Goal: Transaction & Acquisition: Purchase product/service

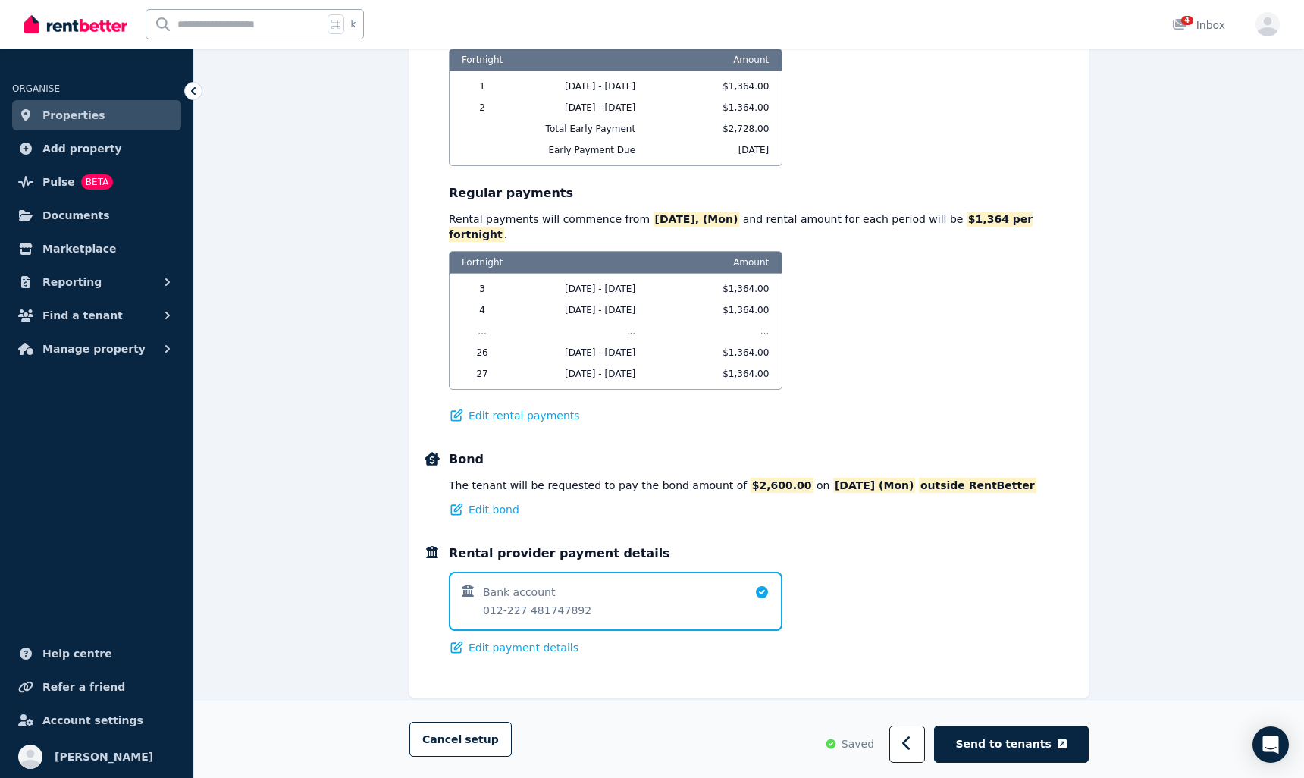
scroll to position [1006, 0]
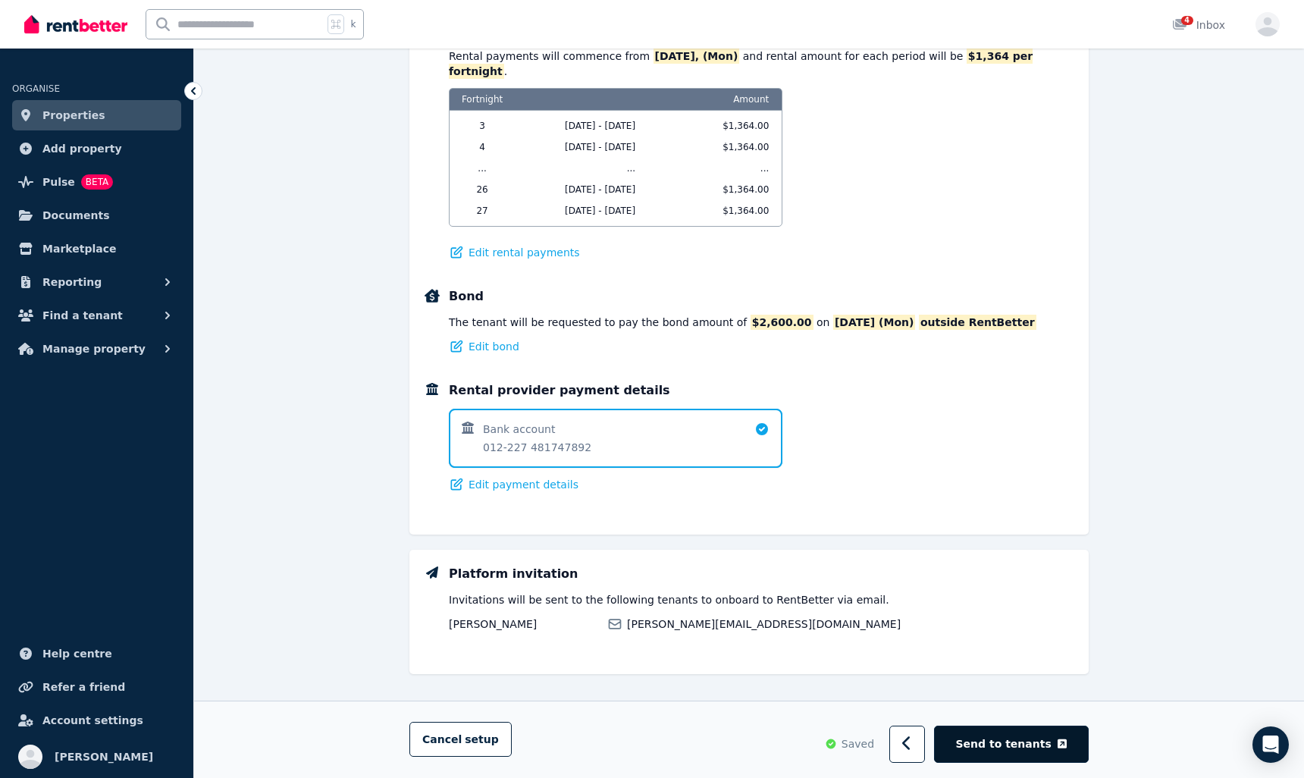
click at [995, 752] on button "Send to tenants" at bounding box center [1011, 744] width 155 height 37
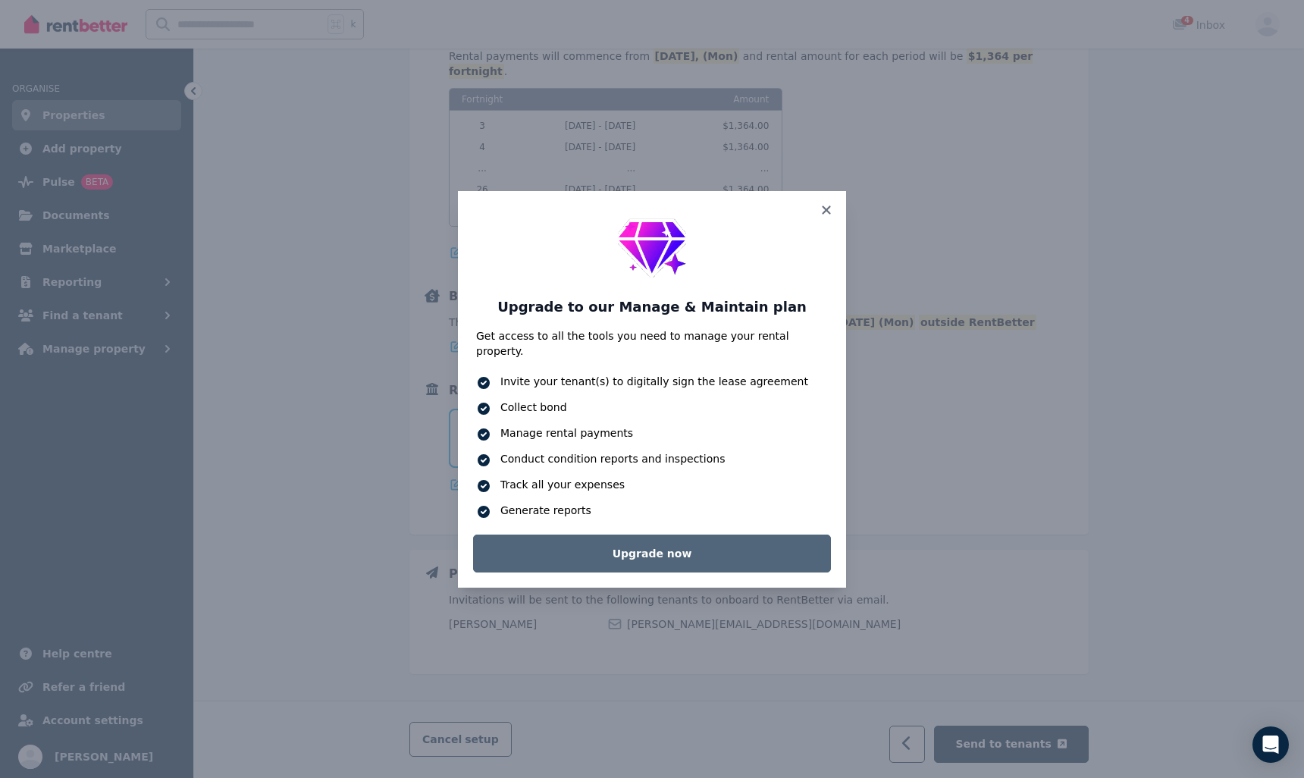
click at [722, 545] on link "Upgrade now" at bounding box center [652, 554] width 358 height 38
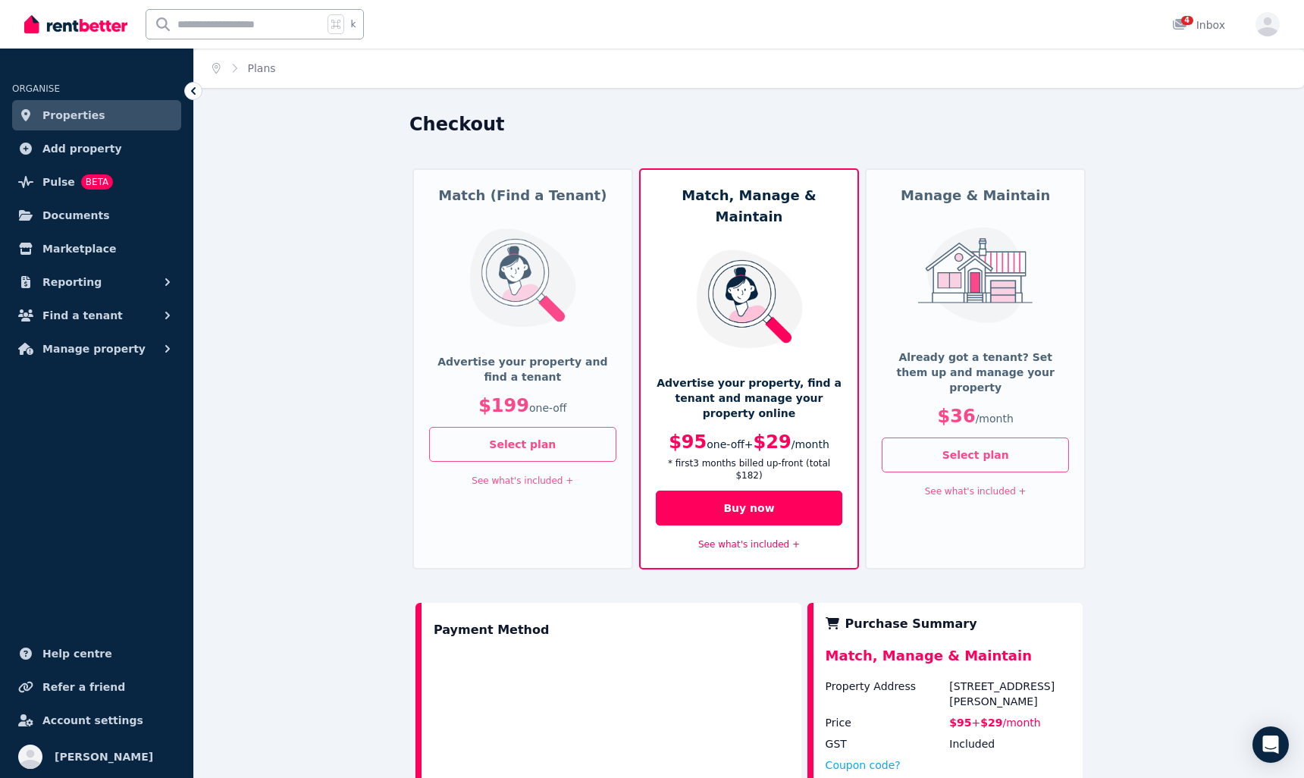
click at [742, 539] on link "See what's included +" at bounding box center [749, 544] width 102 height 11
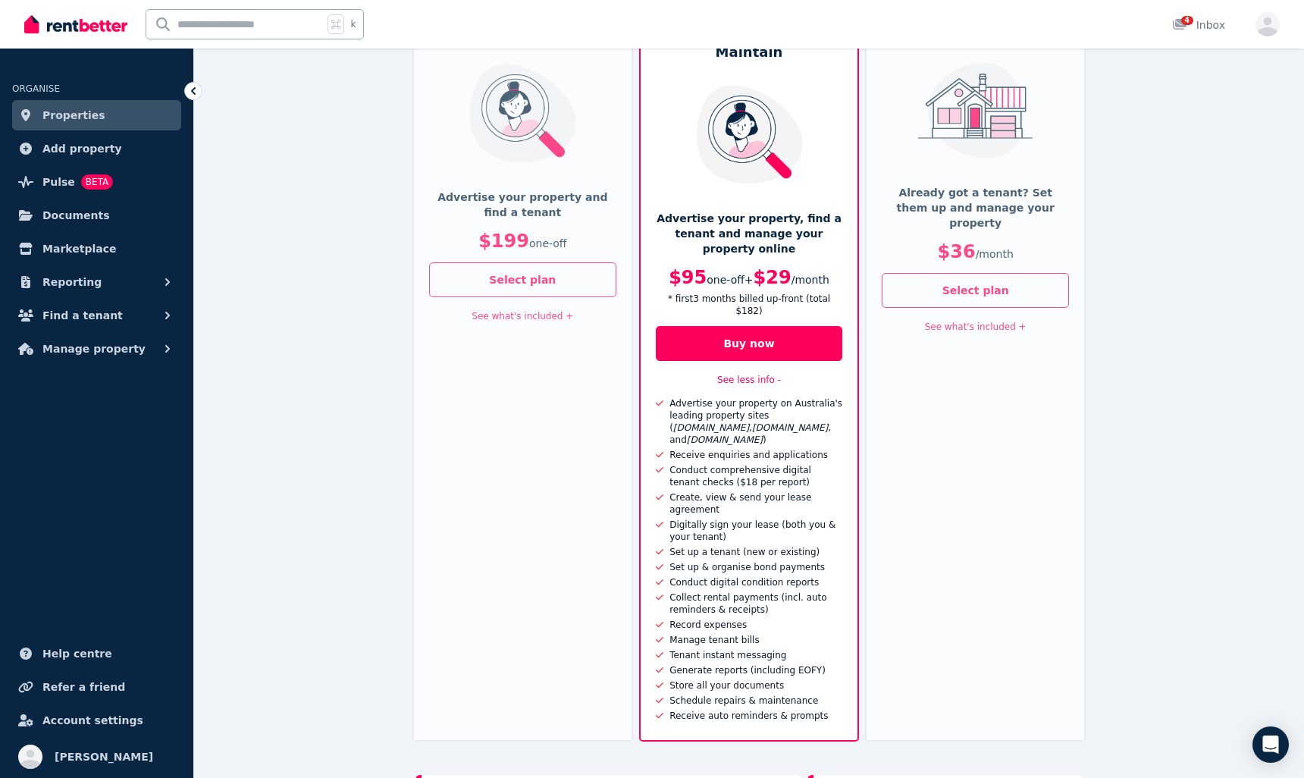
scroll to position [89, 0]
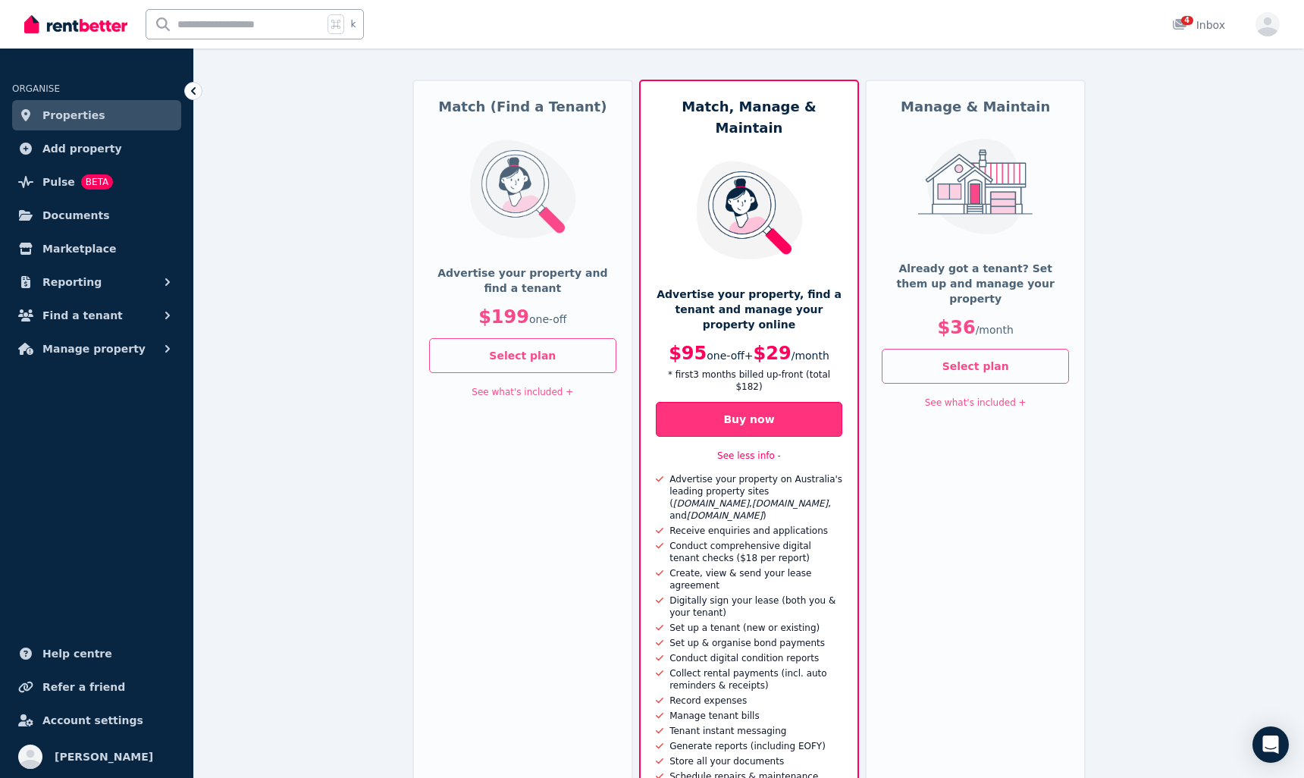
click at [754, 402] on button "Buy now" at bounding box center [749, 419] width 187 height 35
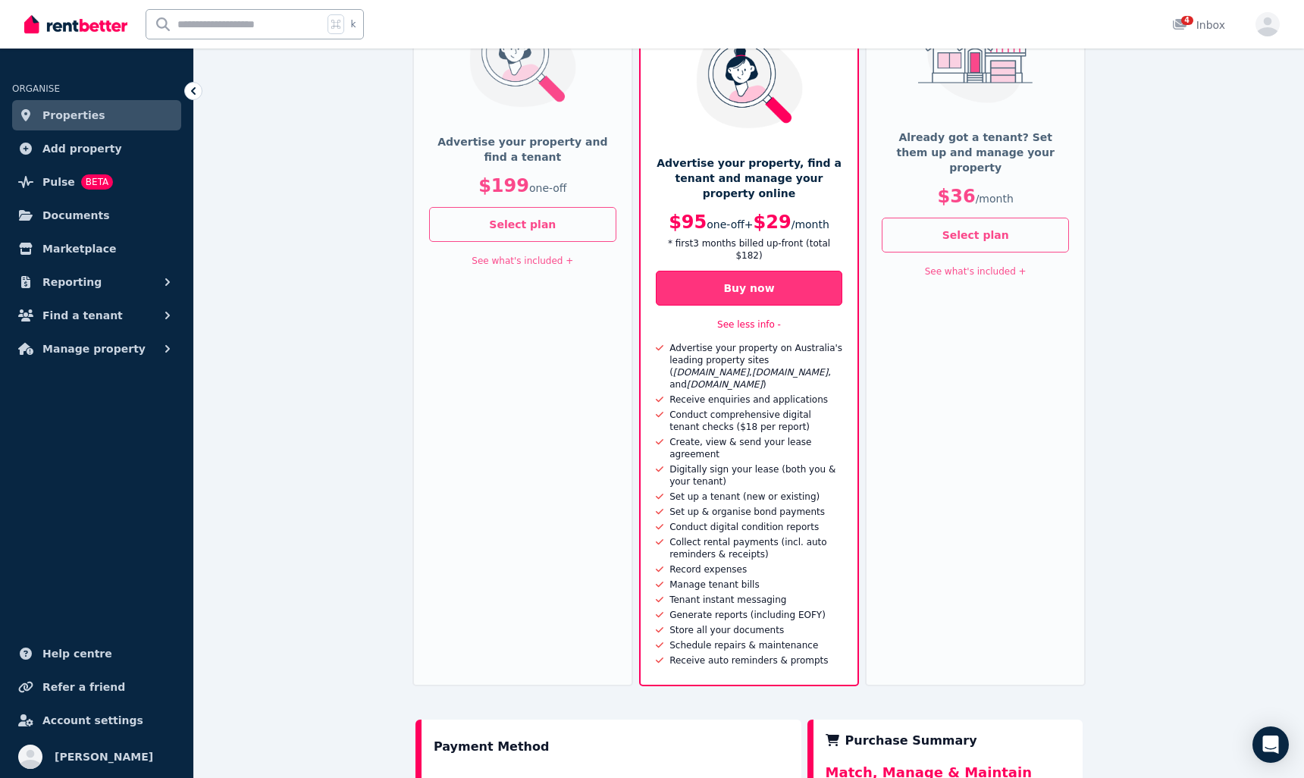
scroll to position [569, 0]
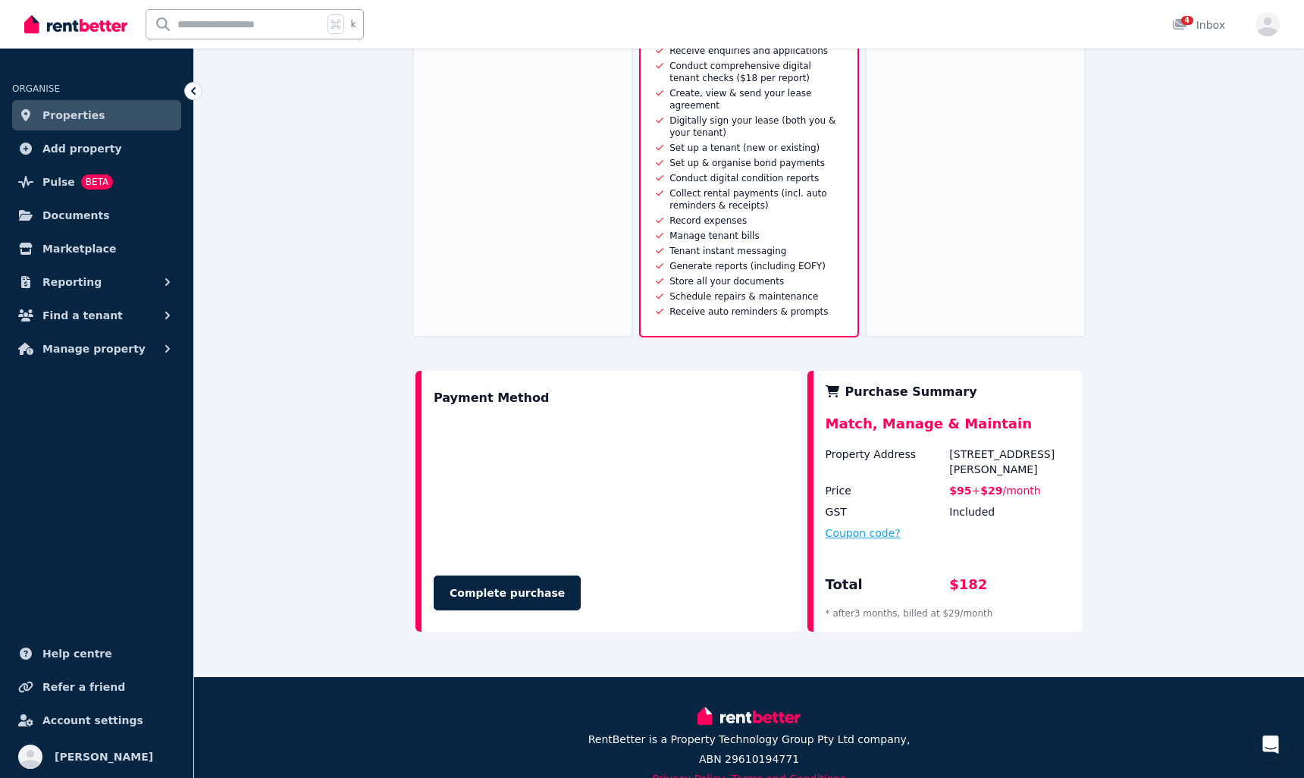
click at [836, 526] on button "Coupon code?" at bounding box center [863, 533] width 75 height 15
click at [842, 538] on input "text" at bounding box center [881, 548] width 111 height 20
paste input "*******"
type input "*******"
click at [987, 531] on button "Apply" at bounding box center [978, 544] width 61 height 26
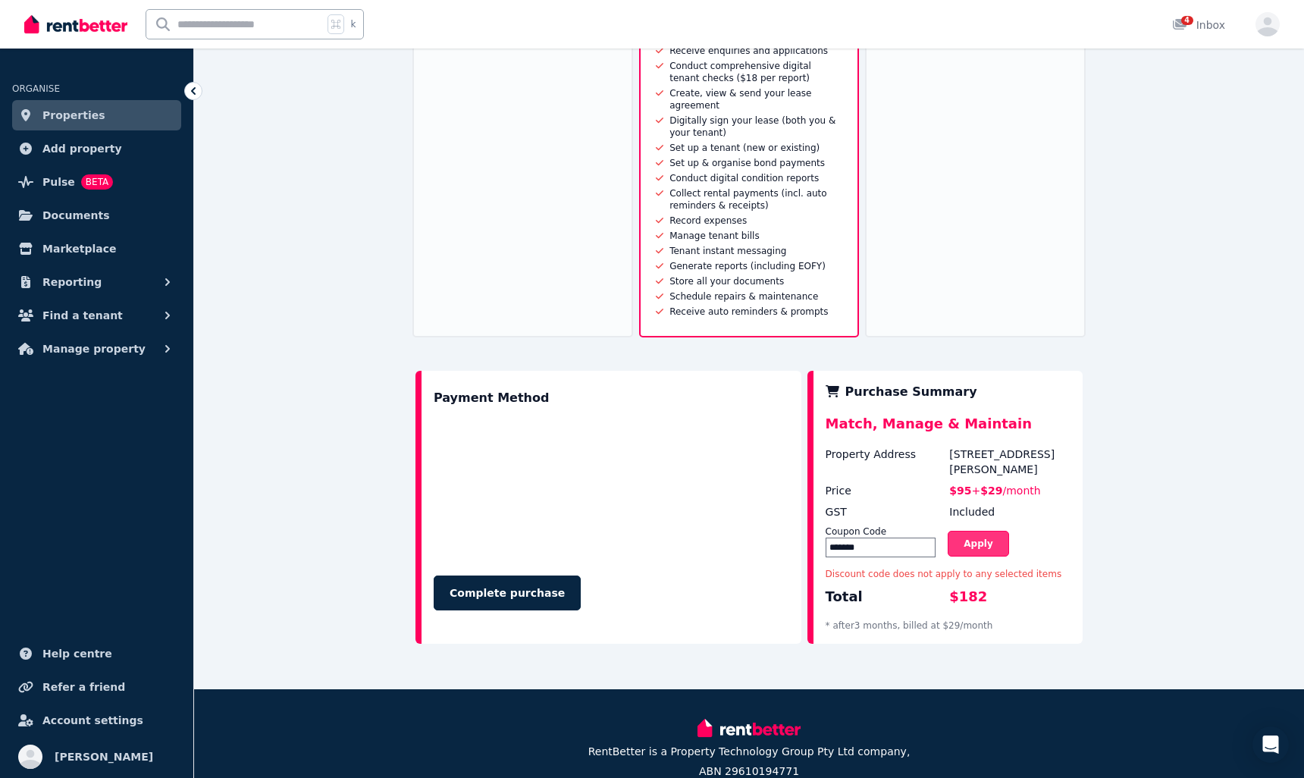
click at [987, 531] on button "Apply" at bounding box center [978, 544] width 61 height 26
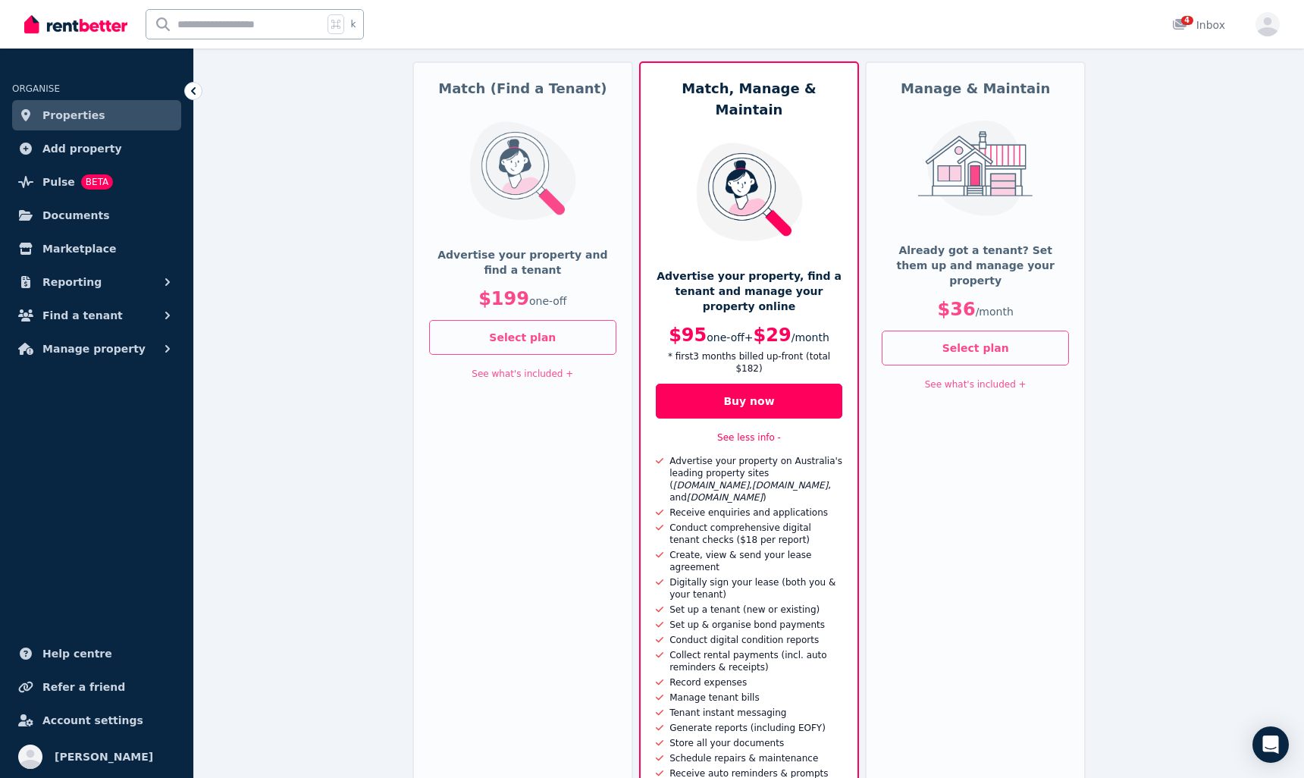
scroll to position [0, 0]
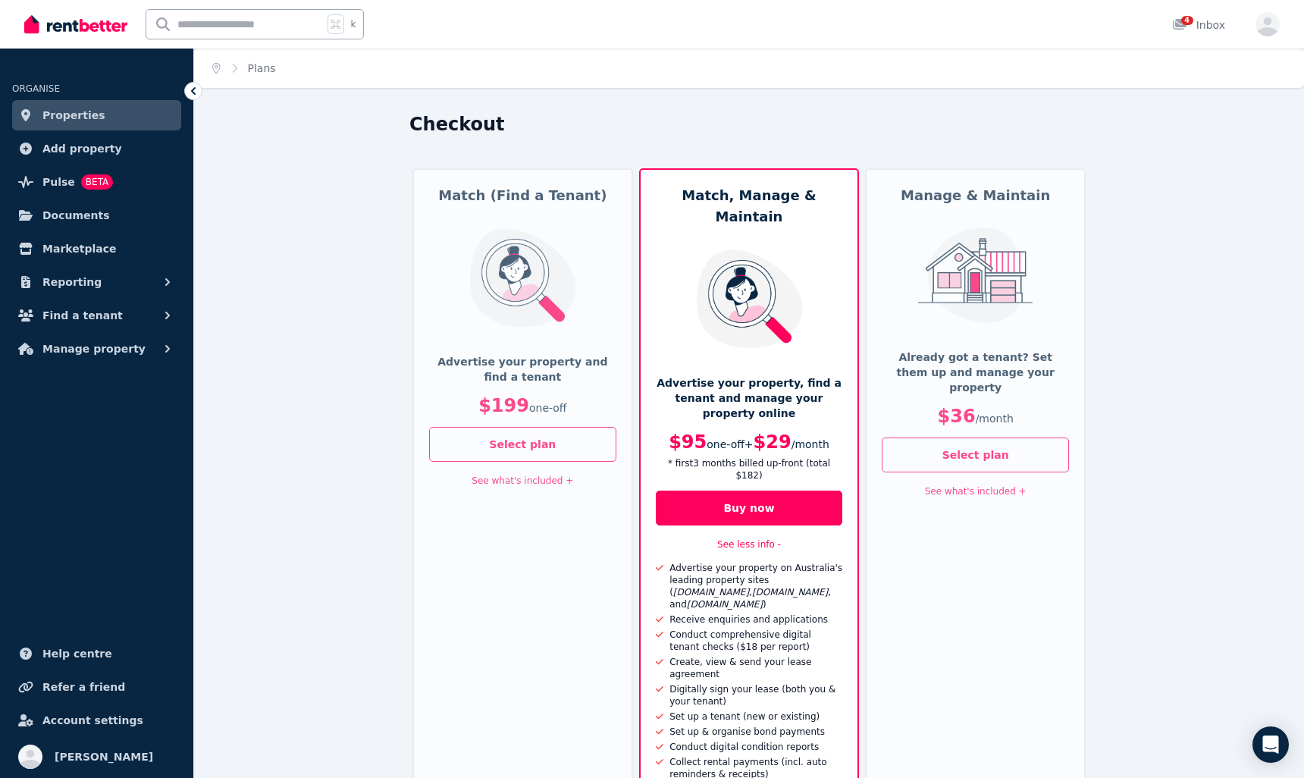
click at [992, 316] on img at bounding box center [975, 275] width 125 height 96
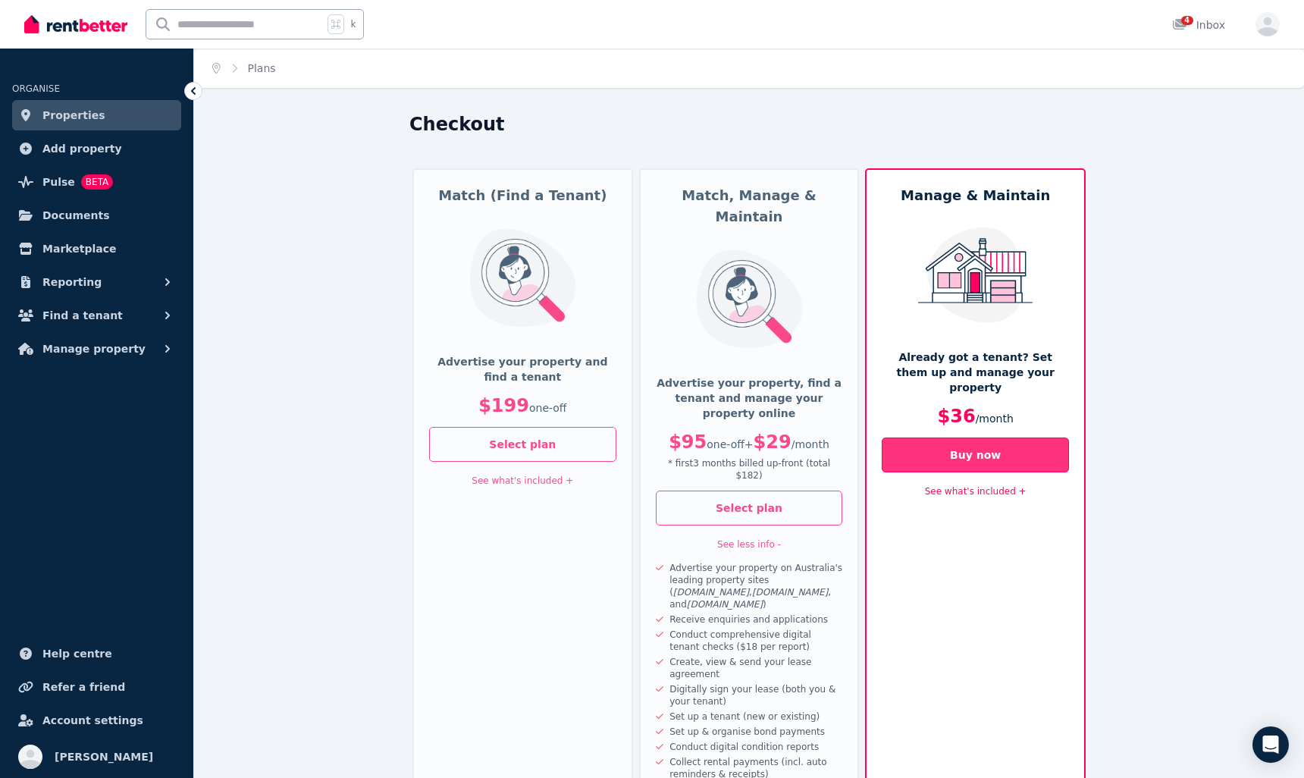
click at [971, 438] on button "Buy now" at bounding box center [975, 455] width 187 height 35
click at [761, 457] on p "* first 3 month s billed up-front (total $182 )" at bounding box center [749, 469] width 187 height 24
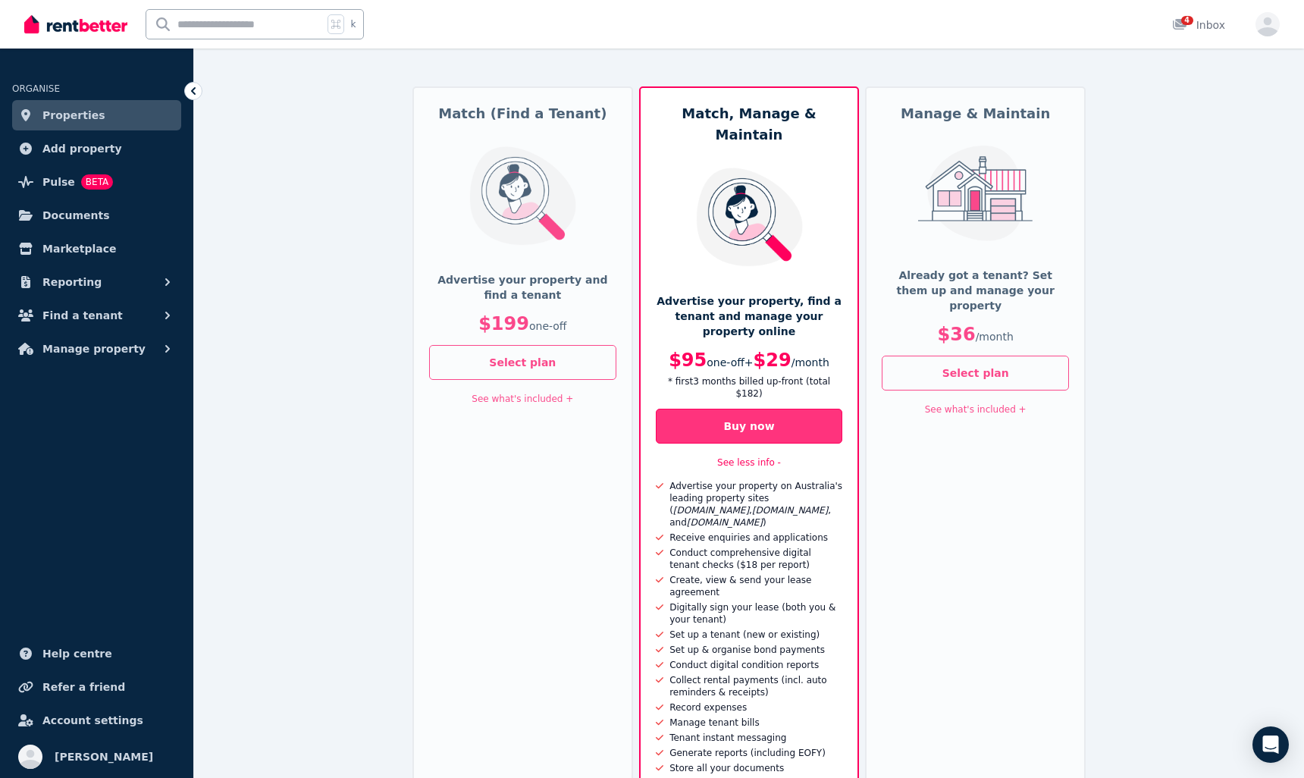
scroll to position [79, 0]
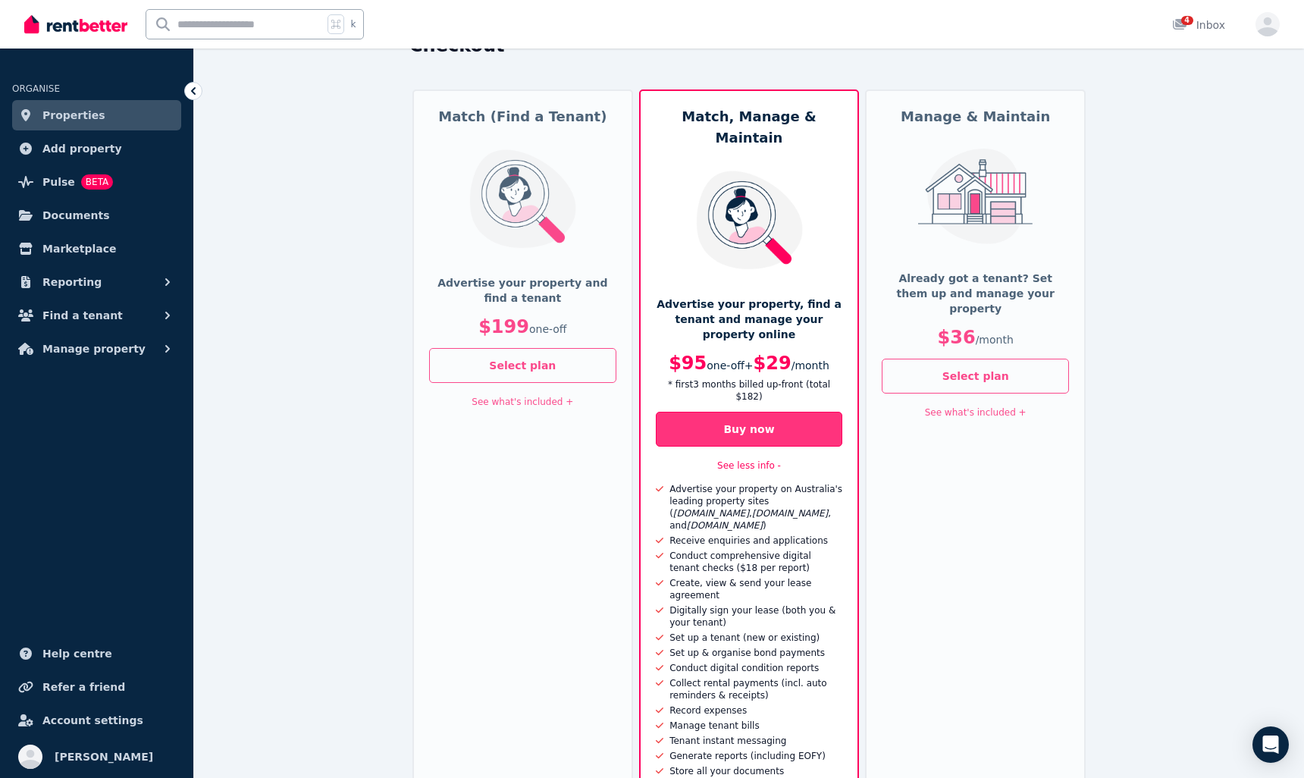
click at [752, 412] on button "Buy now" at bounding box center [749, 429] width 187 height 35
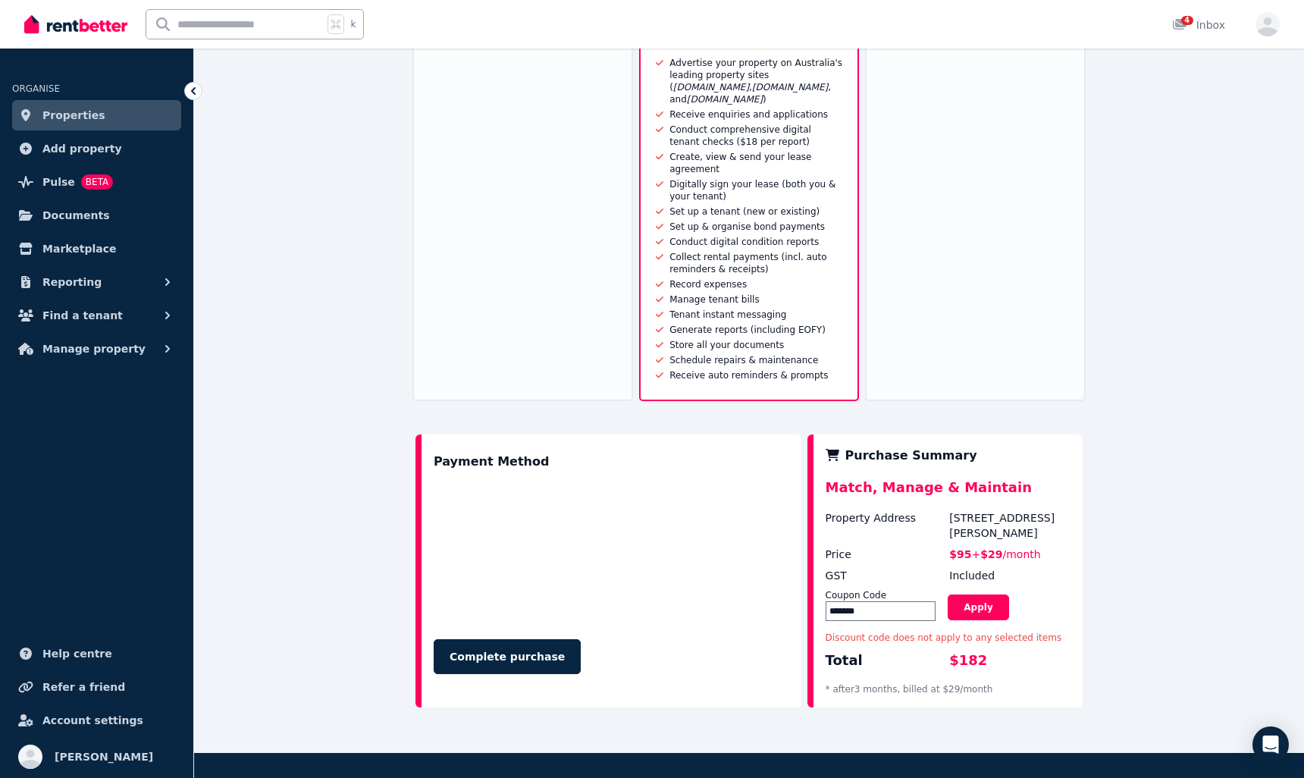
scroll to position [575, 0]
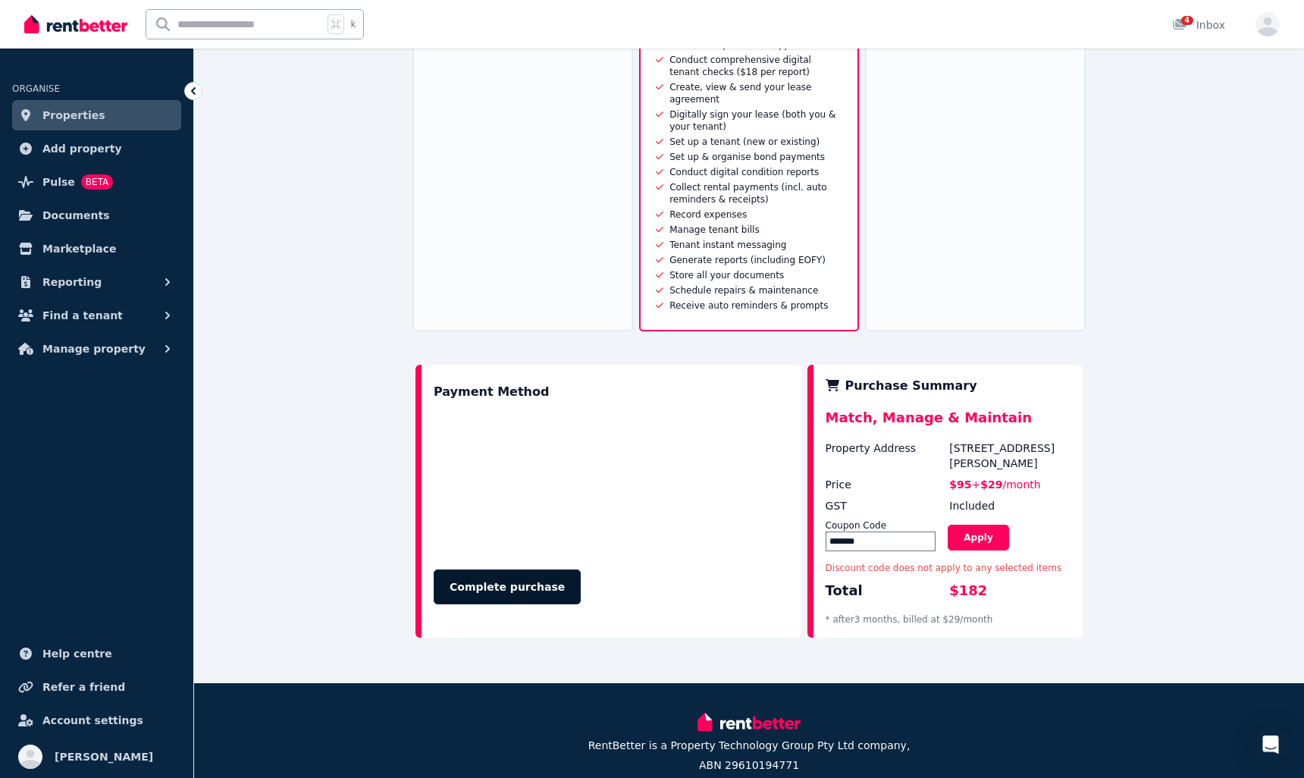
click at [543, 569] on button "Complete purchase" at bounding box center [507, 586] width 147 height 35
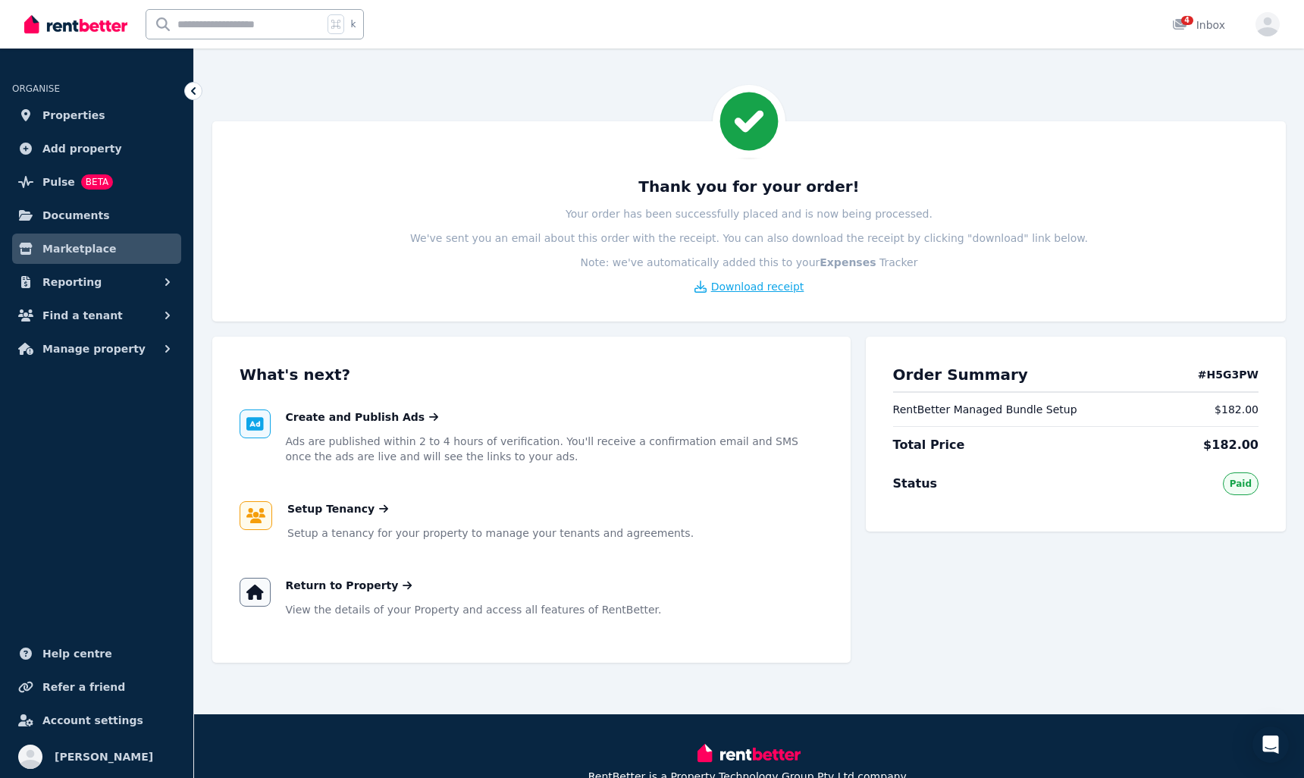
click at [753, 290] on span "Download receipt" at bounding box center [757, 286] width 93 height 15
click at [112, 349] on span "Manage property" at bounding box center [93, 349] width 103 height 18
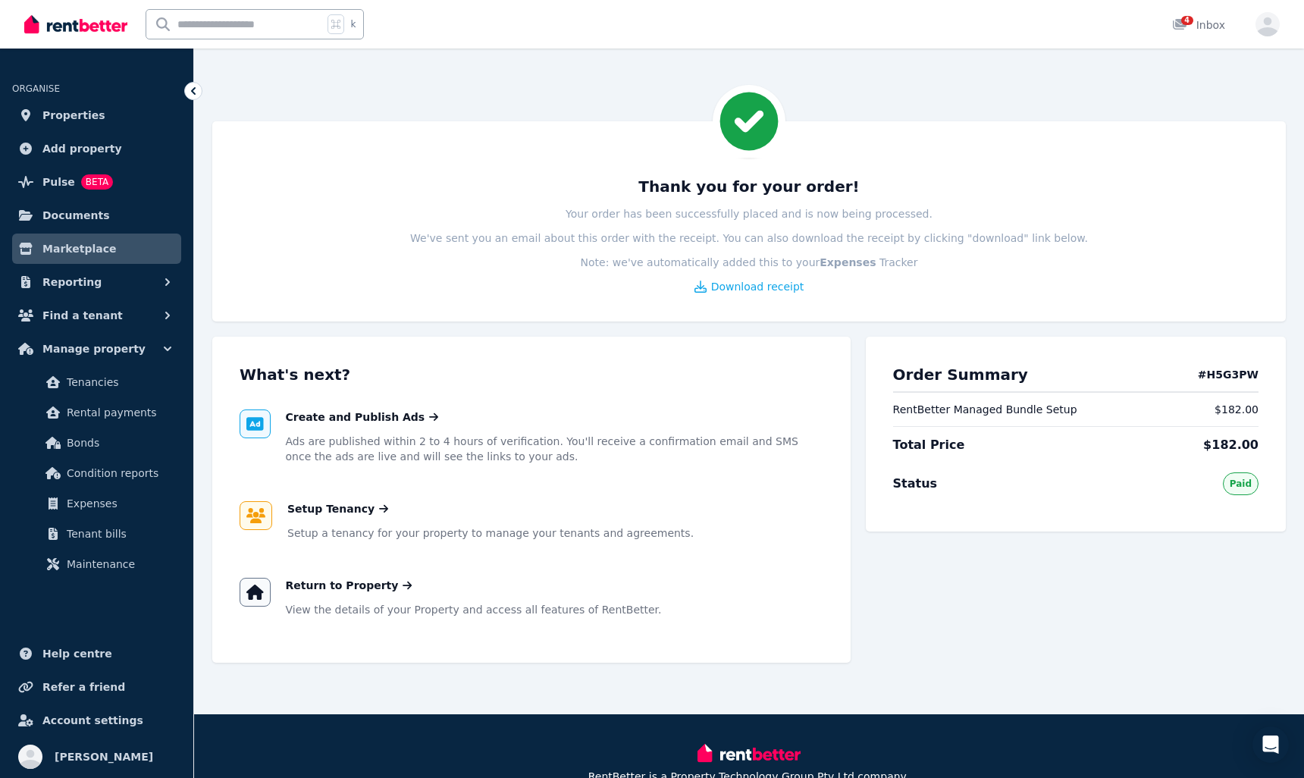
scroll to position [93, 0]
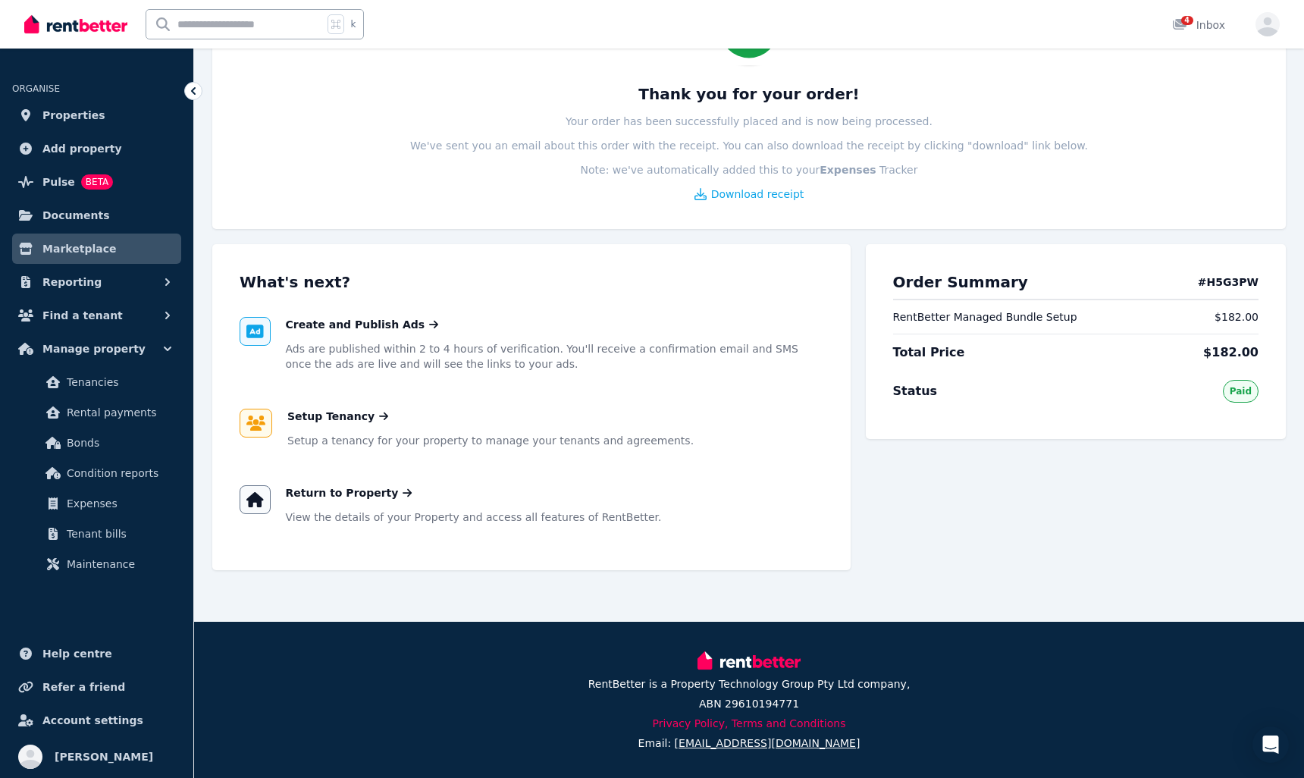
click at [302, 453] on div "Setup Tenancy Setup a tenancy for your property to manage your tenants and agre…" at bounding box center [532, 429] width 584 height 76
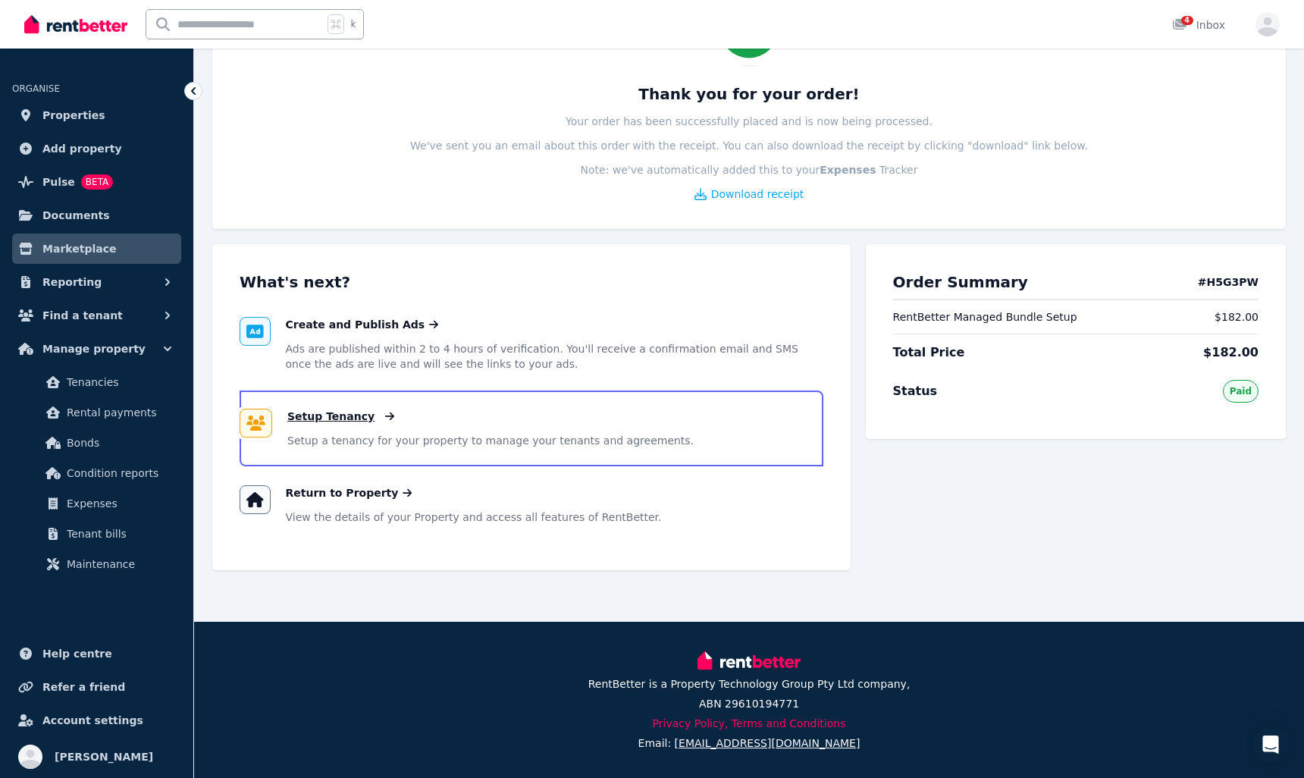
click at [334, 410] on span "Setup Tenancy" at bounding box center [330, 416] width 87 height 15
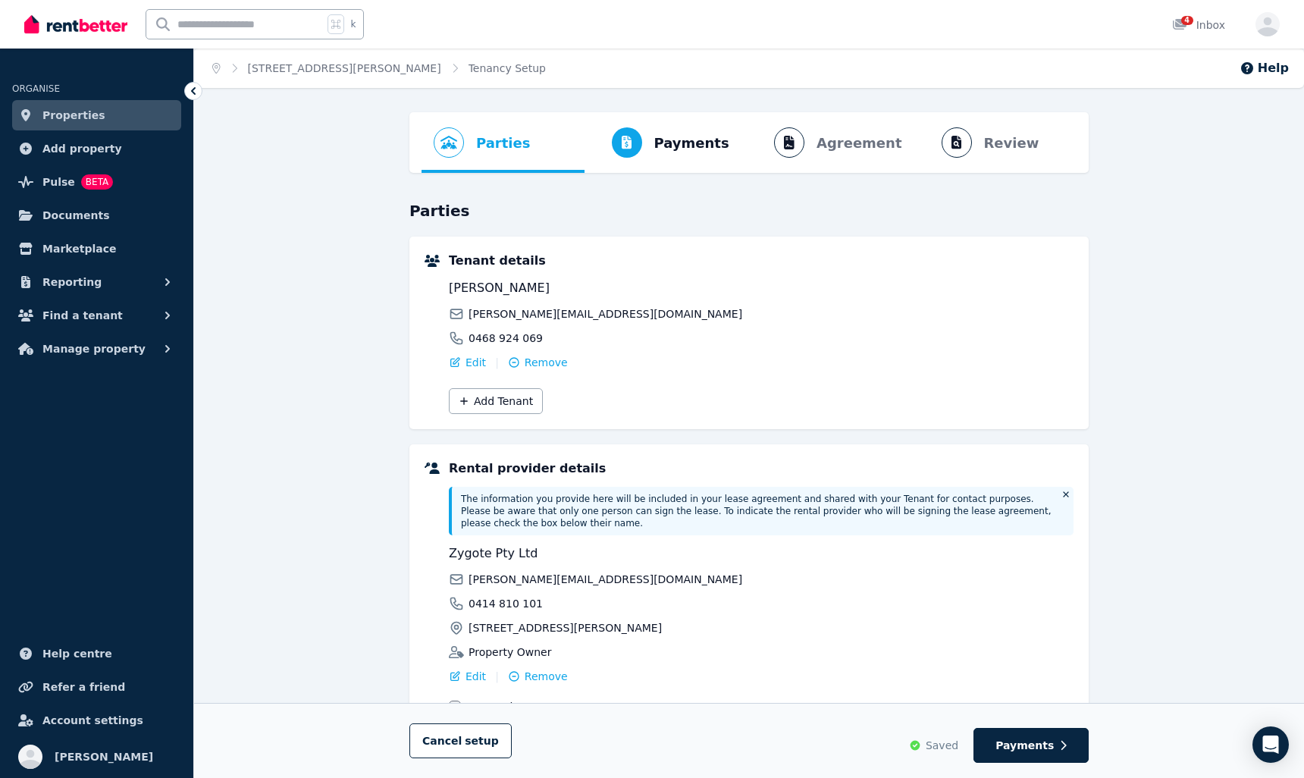
scroll to position [113, 0]
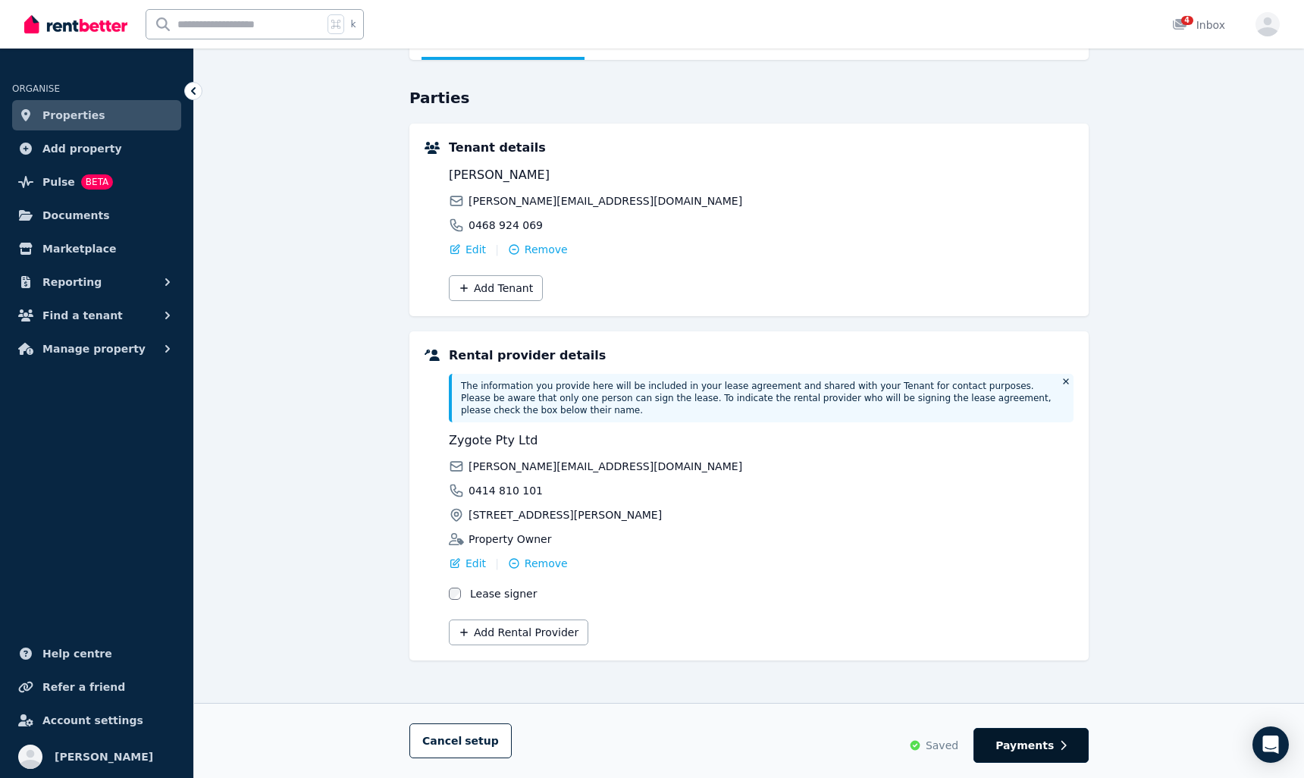
click at [1015, 750] on span "Payments" at bounding box center [1025, 745] width 58 height 15
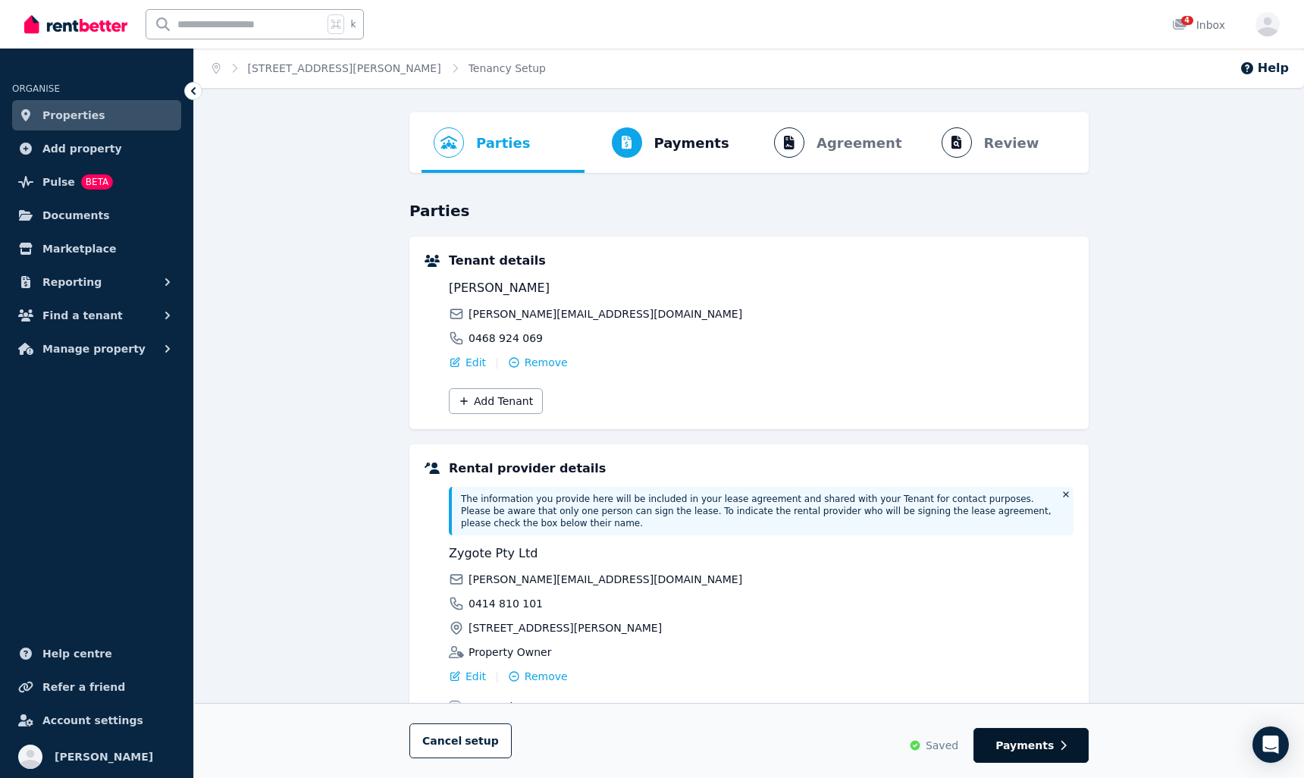
select select "**********"
select select "*"
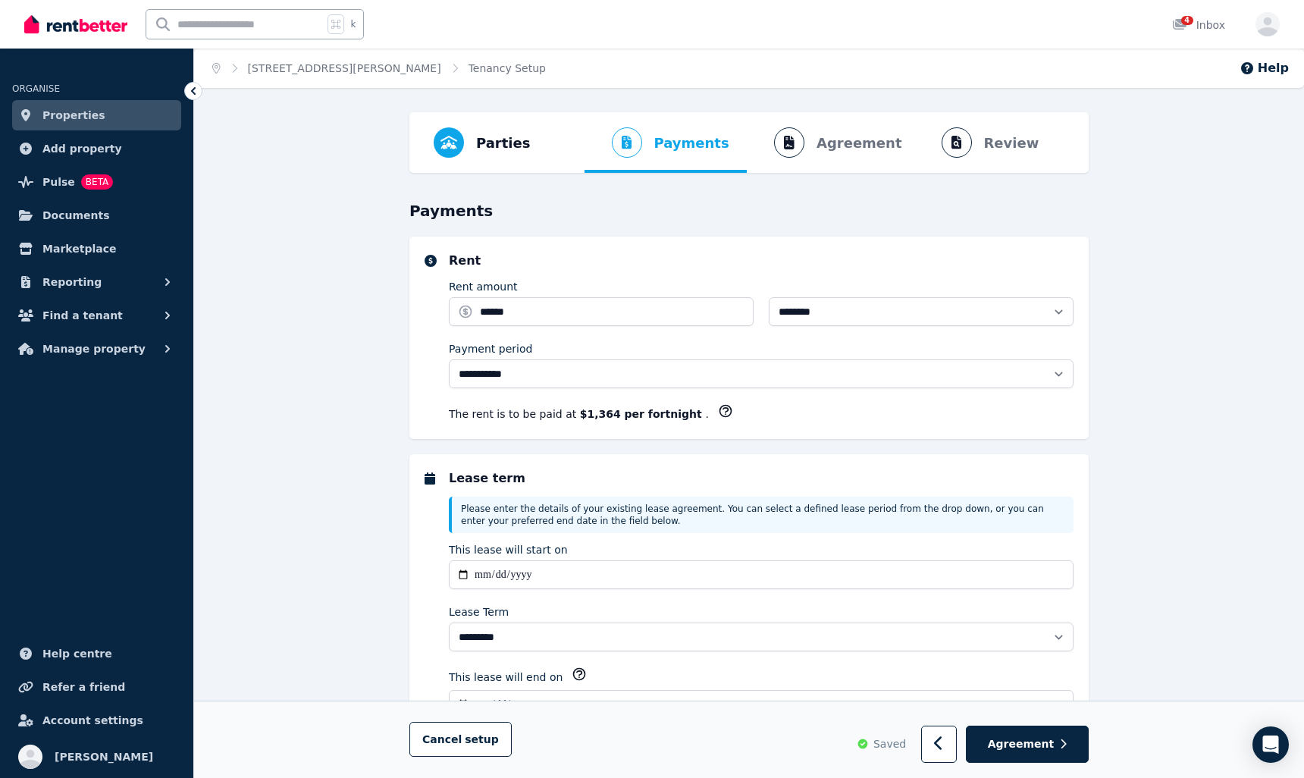
select select "**********"
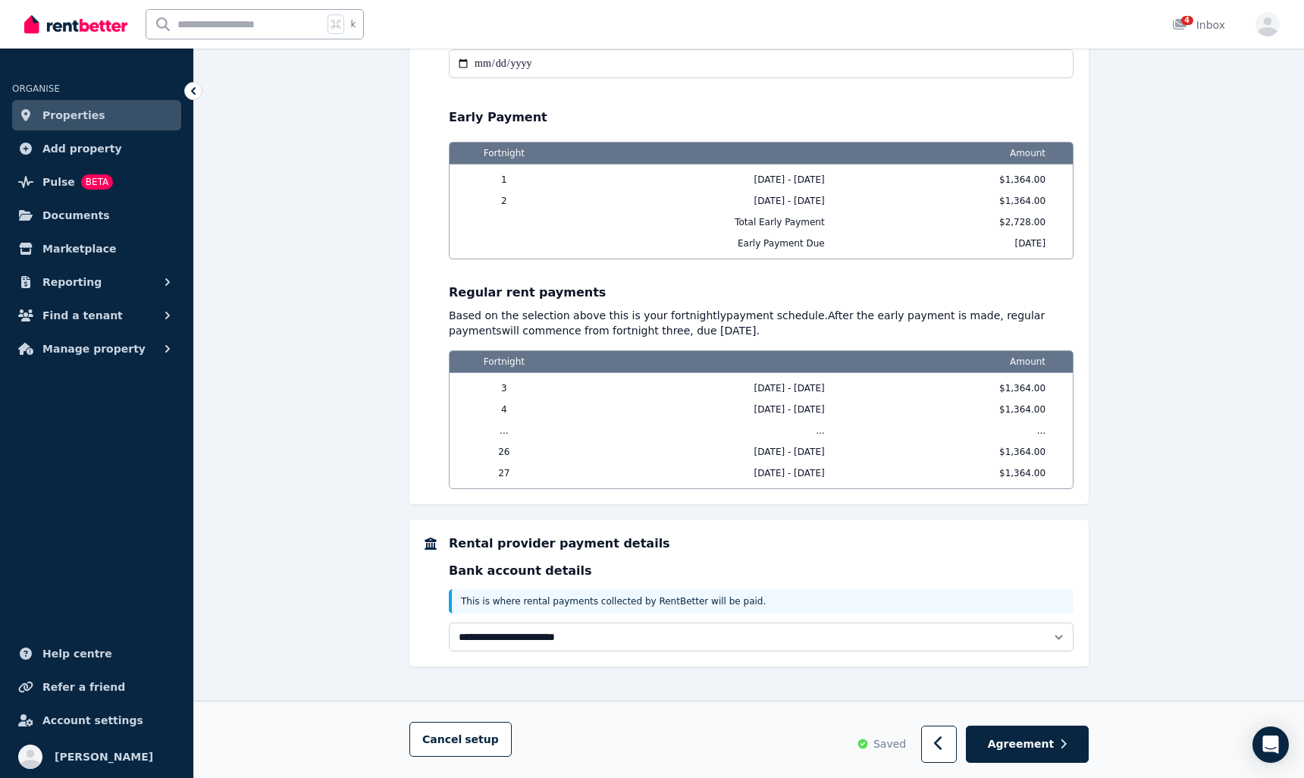
scroll to position [1402, 0]
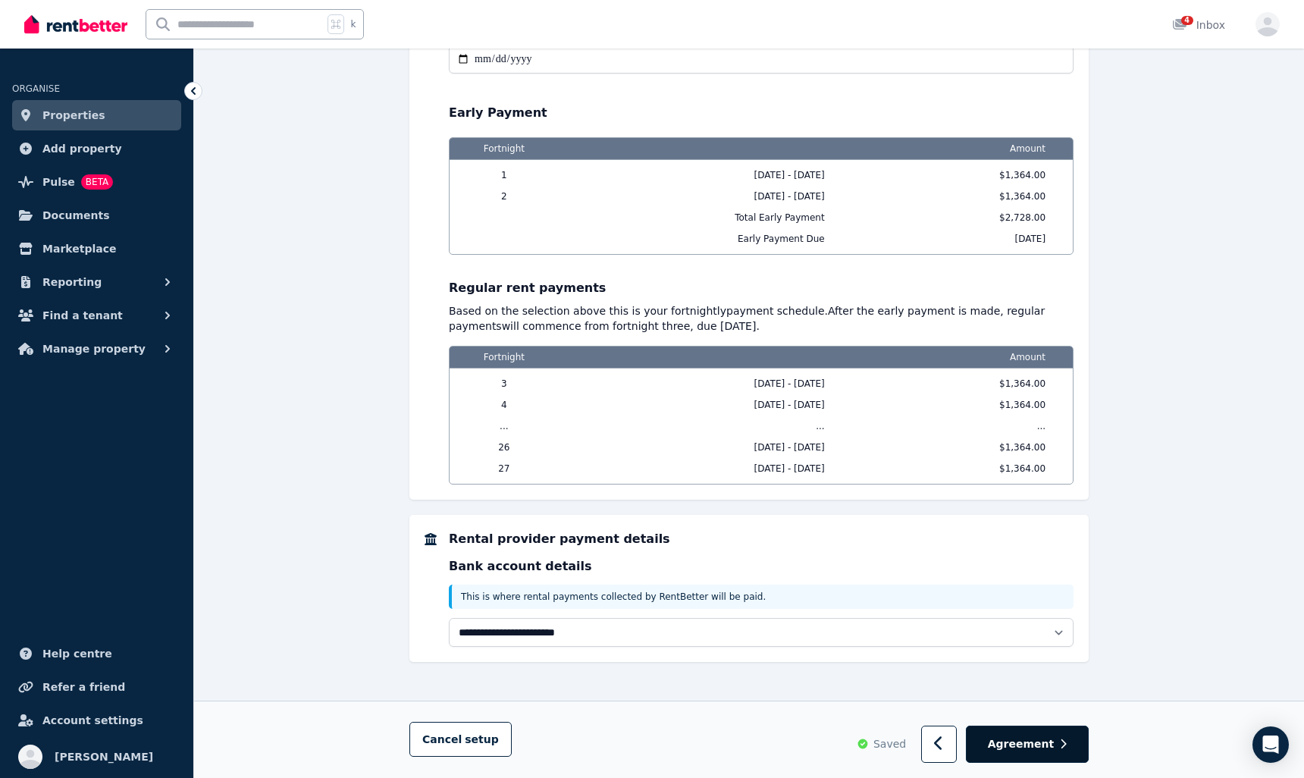
click at [1046, 754] on button "Agreement" at bounding box center [1027, 744] width 123 height 37
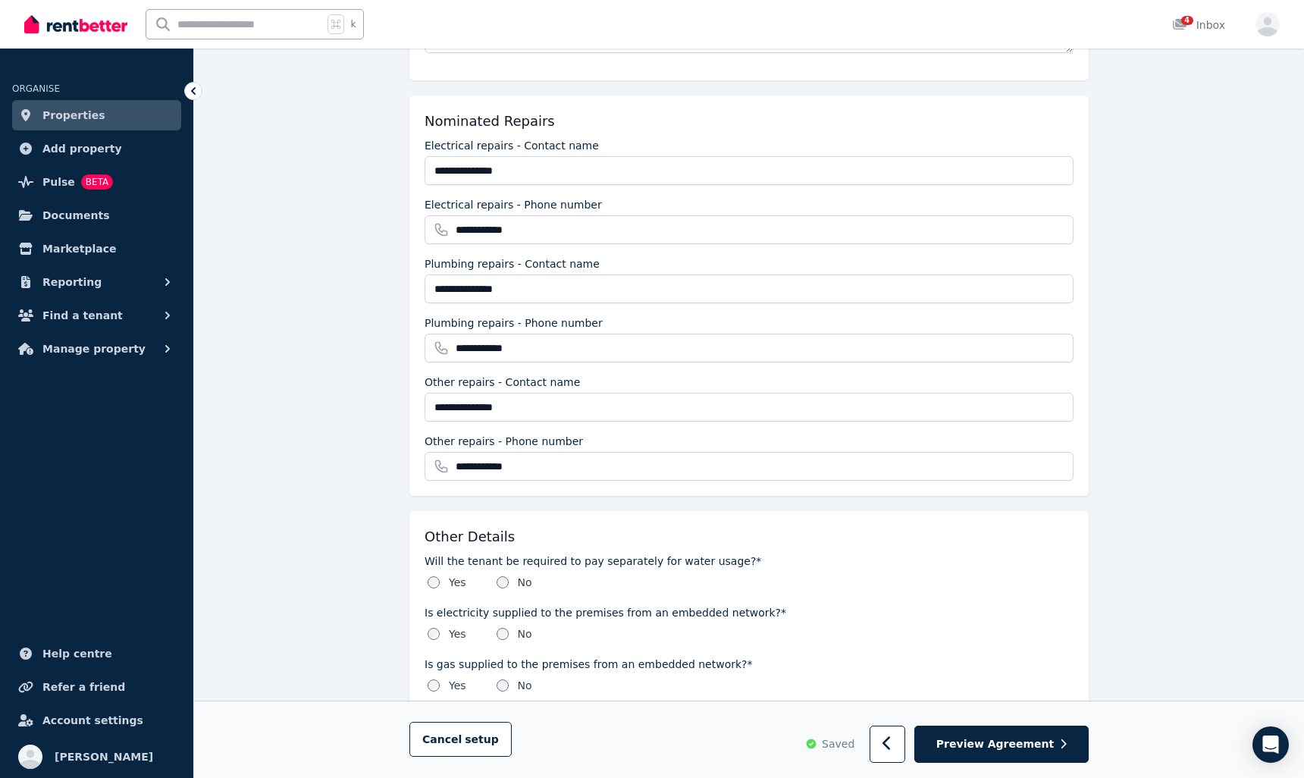
scroll to position [1564, 0]
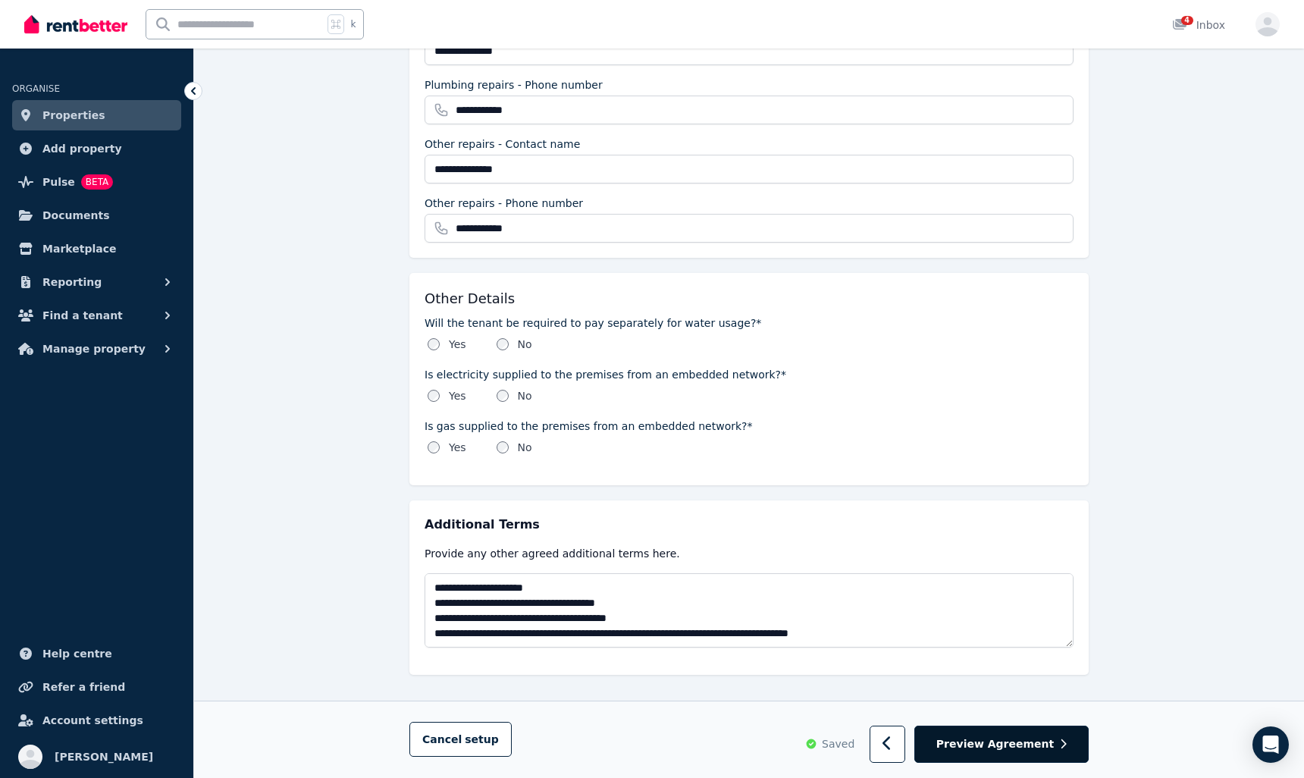
click at [1006, 739] on span "Preview Agreement" at bounding box center [996, 744] width 118 height 15
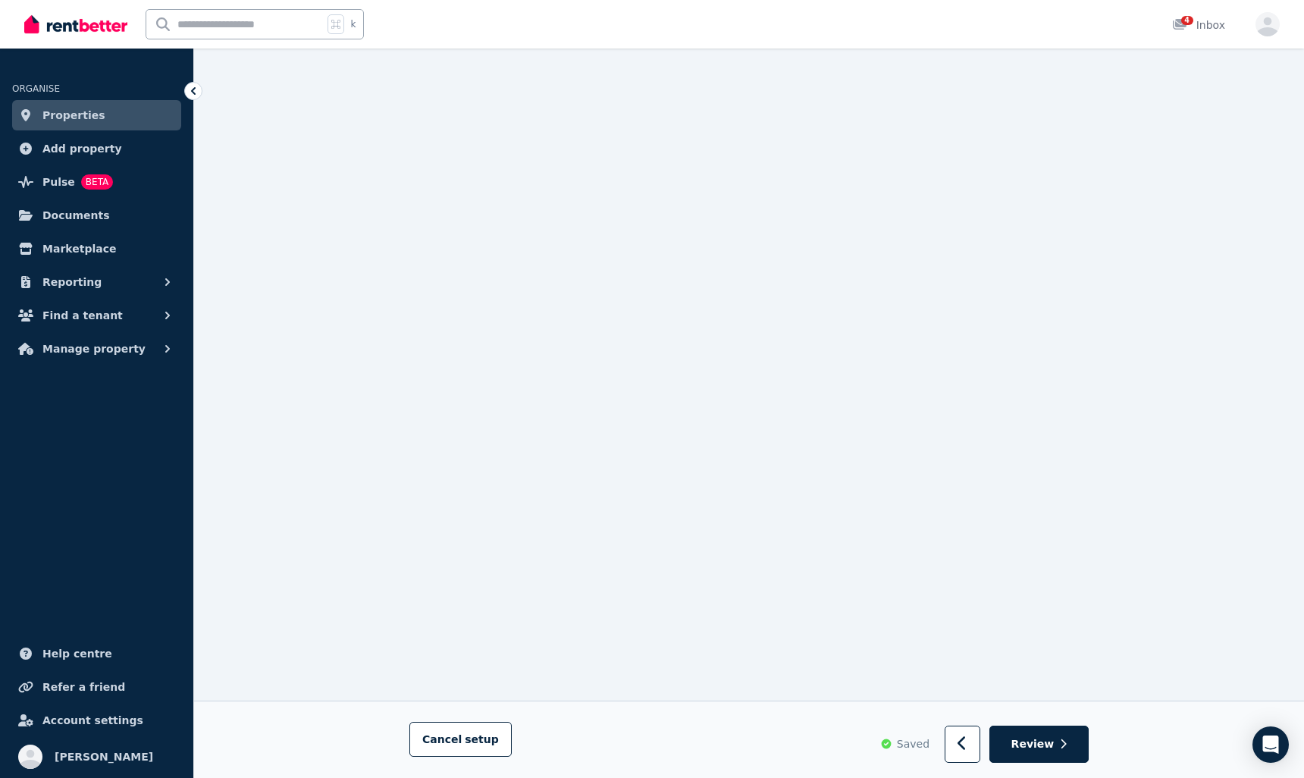
scroll to position [1650, 0]
click at [1037, 732] on button "Review" at bounding box center [1039, 744] width 99 height 37
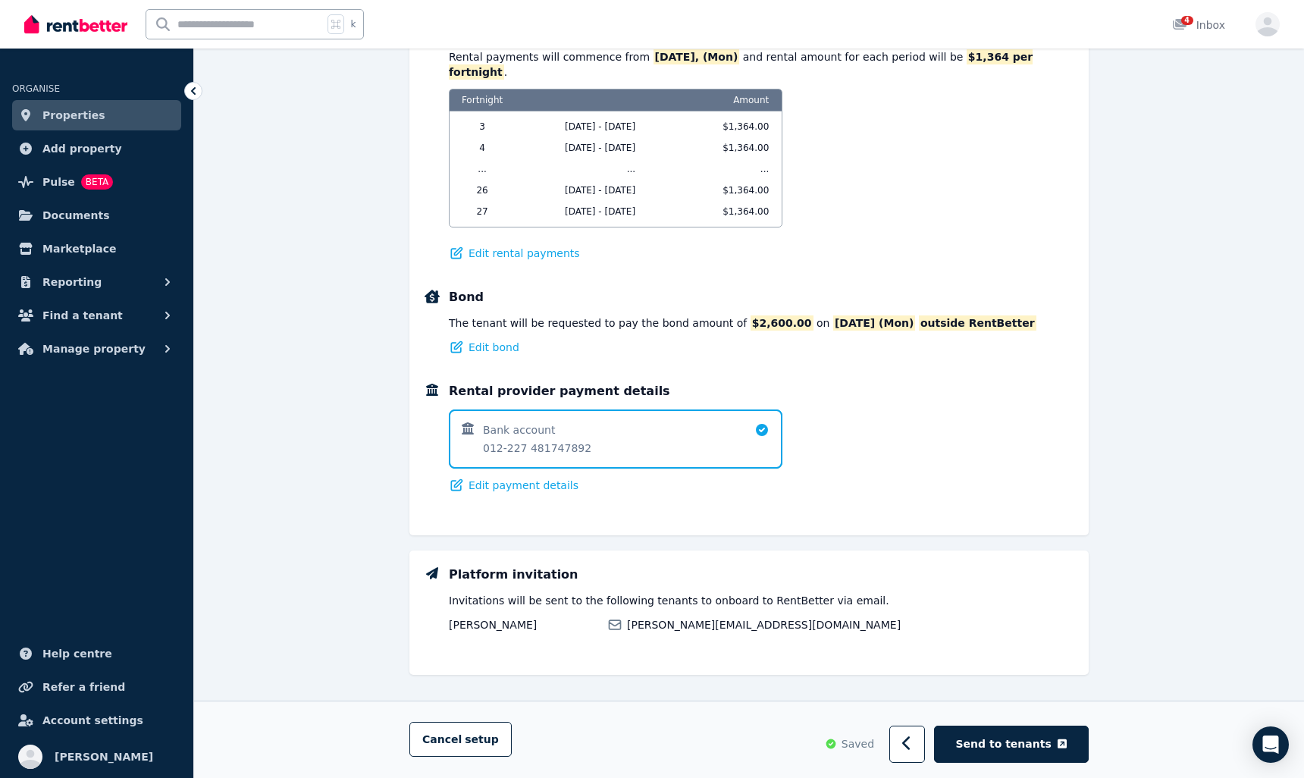
scroll to position [1006, 0]
click at [1009, 751] on span "Send to tenants" at bounding box center [1004, 744] width 96 height 15
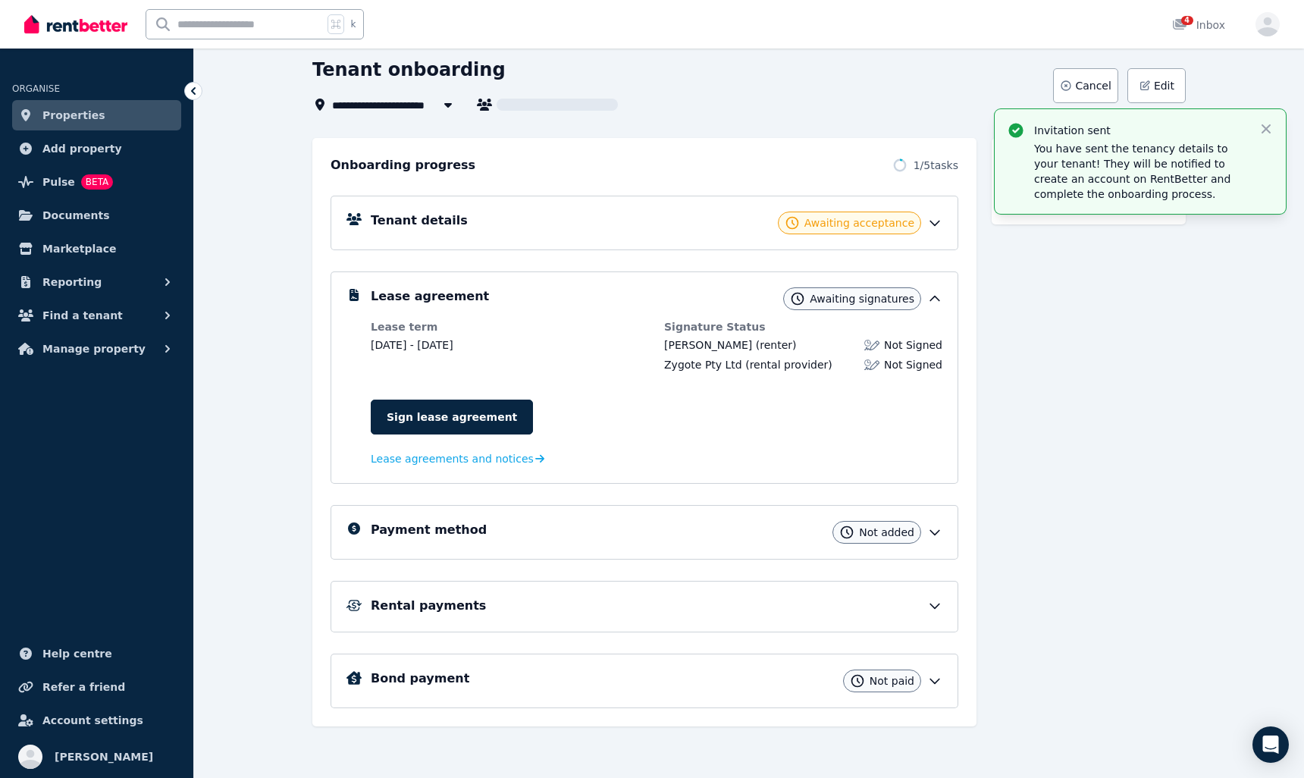
scroll to position [79, 0]
click at [424, 685] on h5 "Bond payment" at bounding box center [420, 679] width 99 height 18
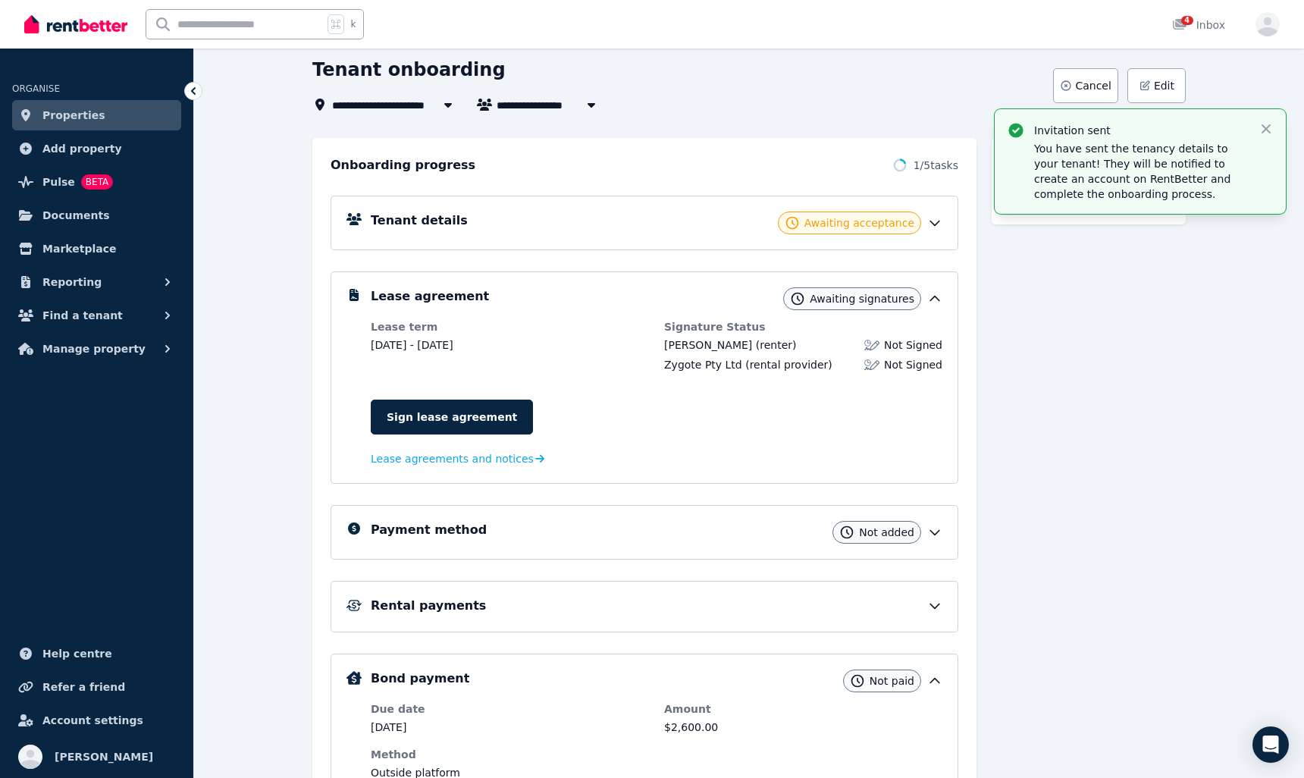
scroll to position [344, 0]
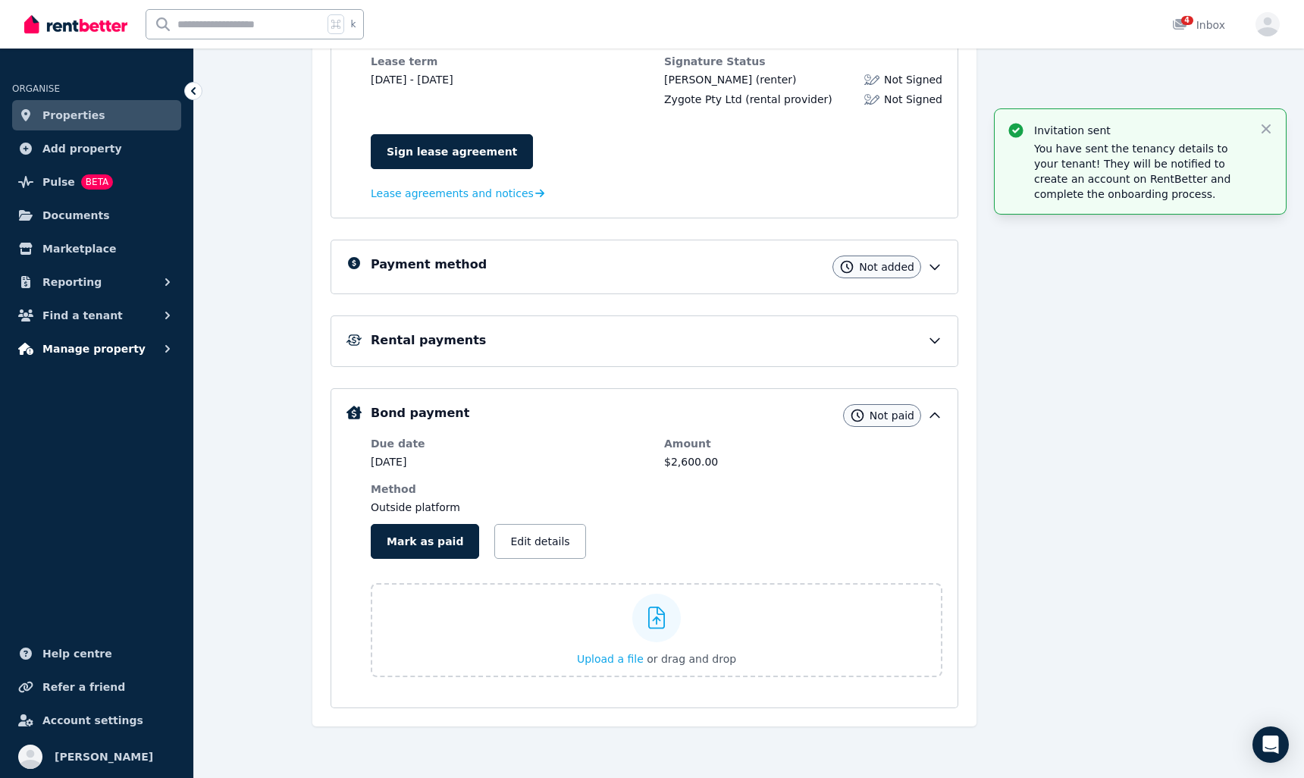
click at [89, 355] on span "Manage property" at bounding box center [93, 349] width 103 height 18
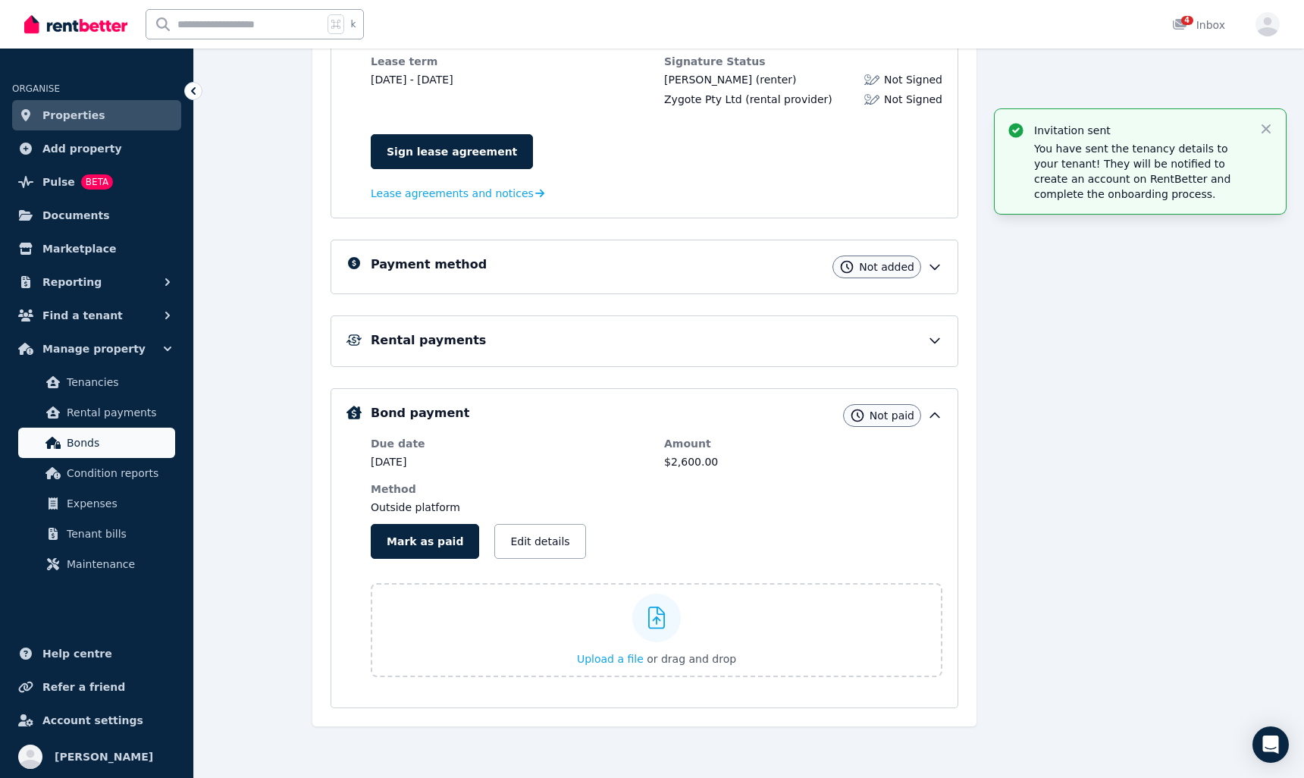
click at [98, 450] on span "Bonds" at bounding box center [118, 443] width 102 height 18
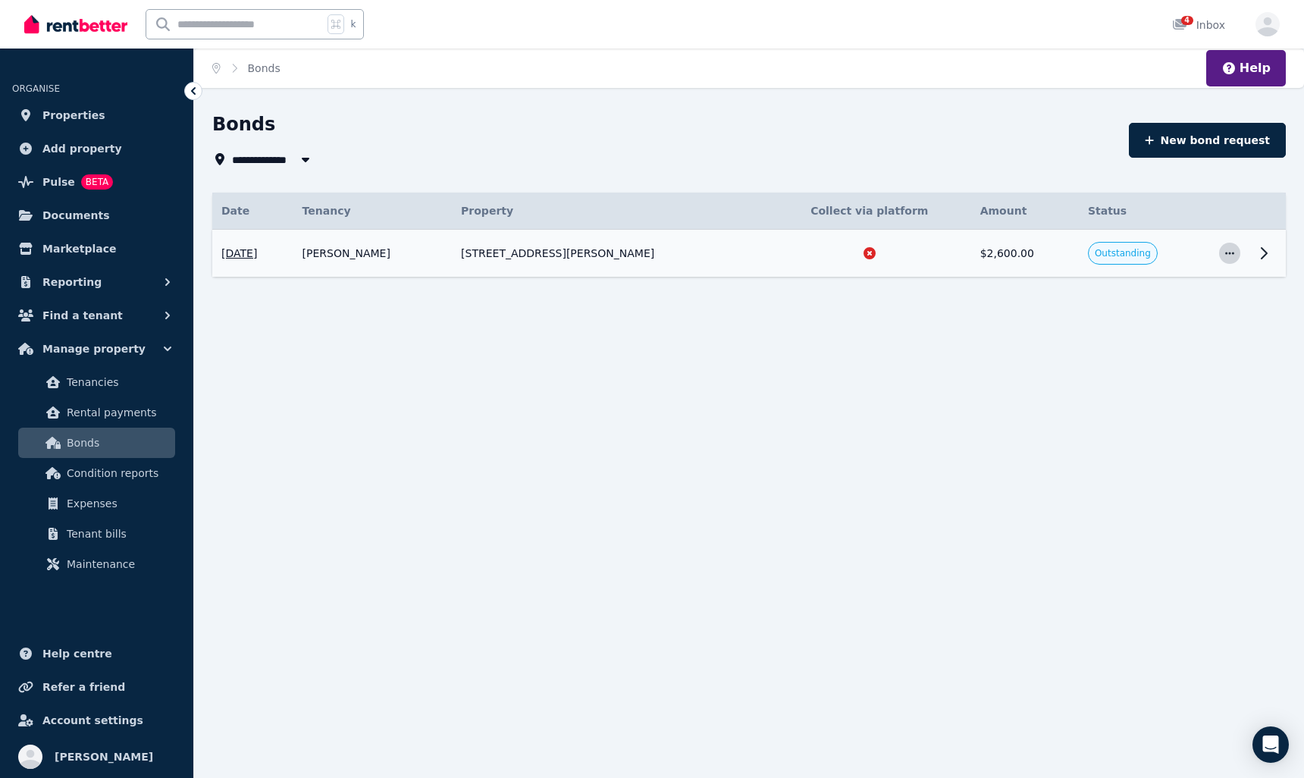
click at [1235, 253] on icon "button" at bounding box center [1230, 253] width 12 height 11
click at [1178, 295] on span "View details" at bounding box center [1179, 294] width 97 height 18
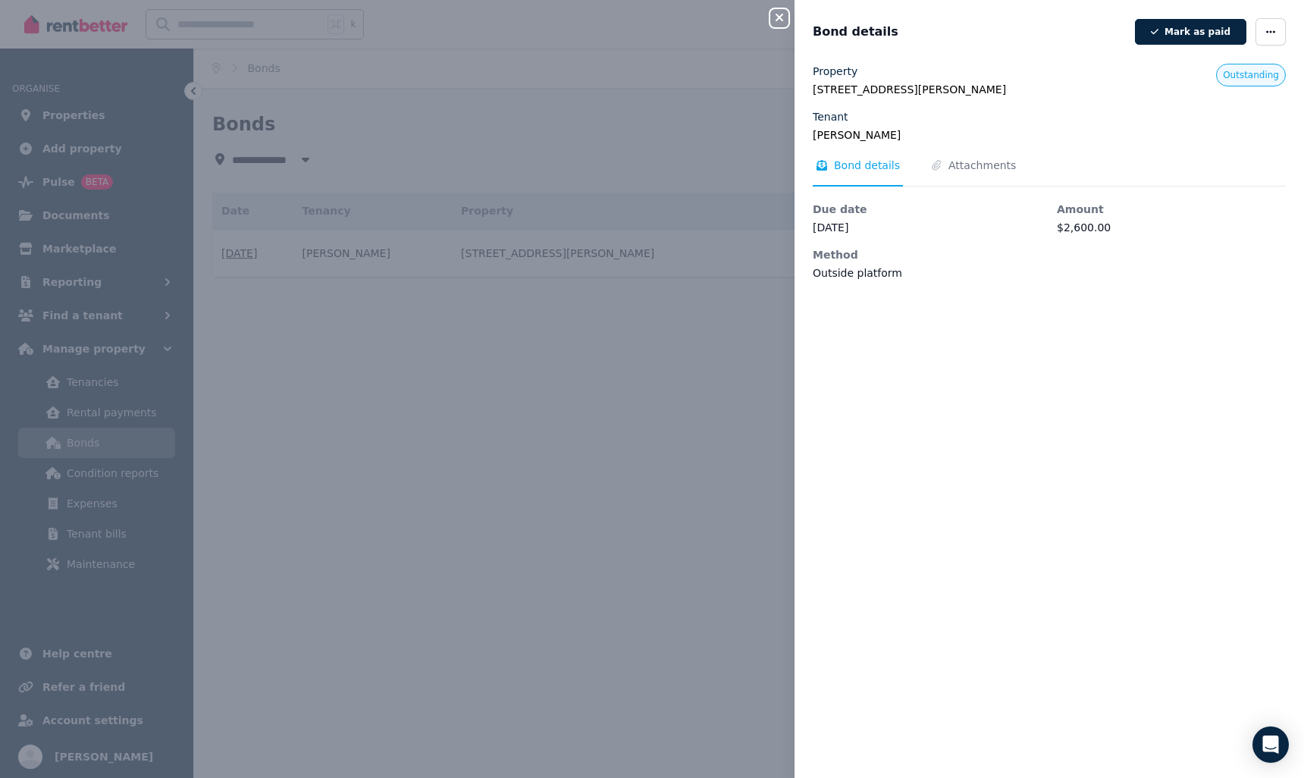
click at [1178, 295] on div "Property [STREET_ADDRESS][PERSON_NAME] Tenant [PERSON_NAME] Outstanding Bond de…" at bounding box center [1050, 412] width 510 height 696
click at [780, 13] on icon "button" at bounding box center [779, 17] width 18 height 12
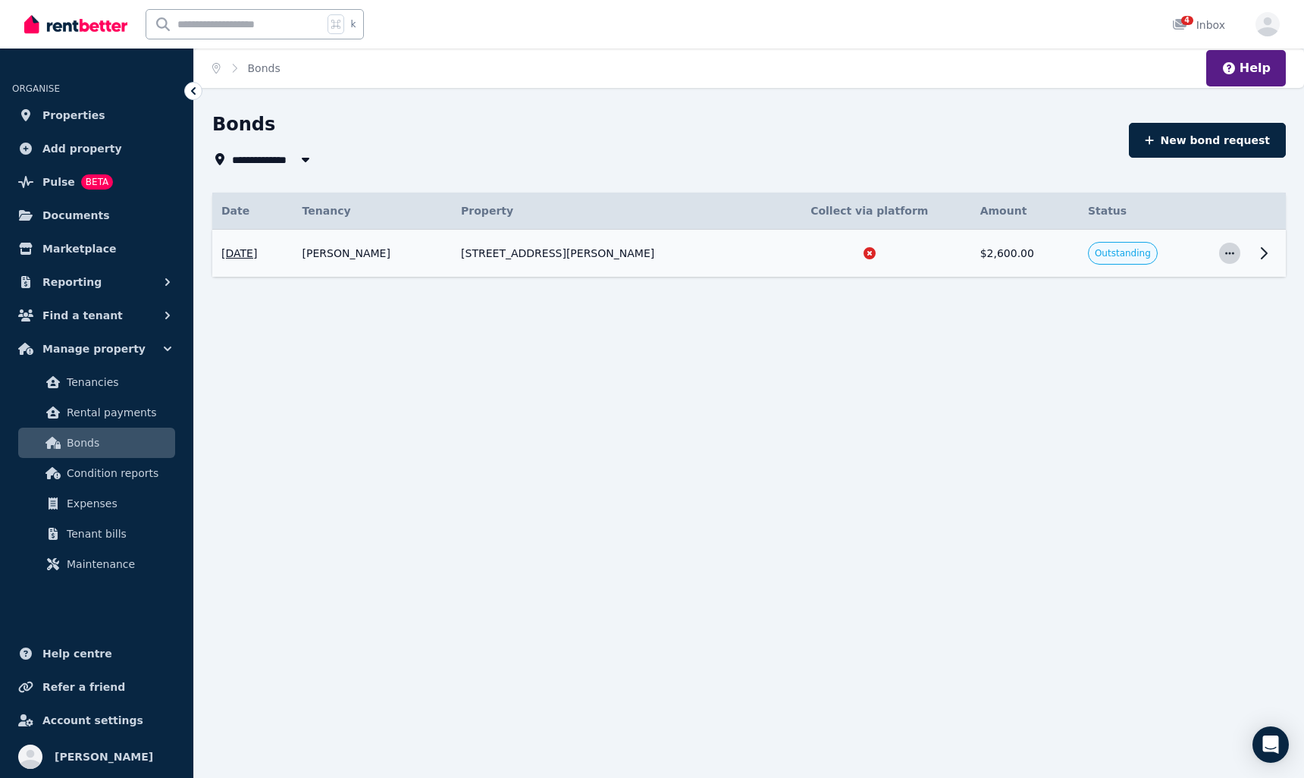
click at [1222, 250] on span "button" at bounding box center [1229, 253] width 21 height 21
click at [1179, 320] on span "Edit details" at bounding box center [1179, 324] width 97 height 18
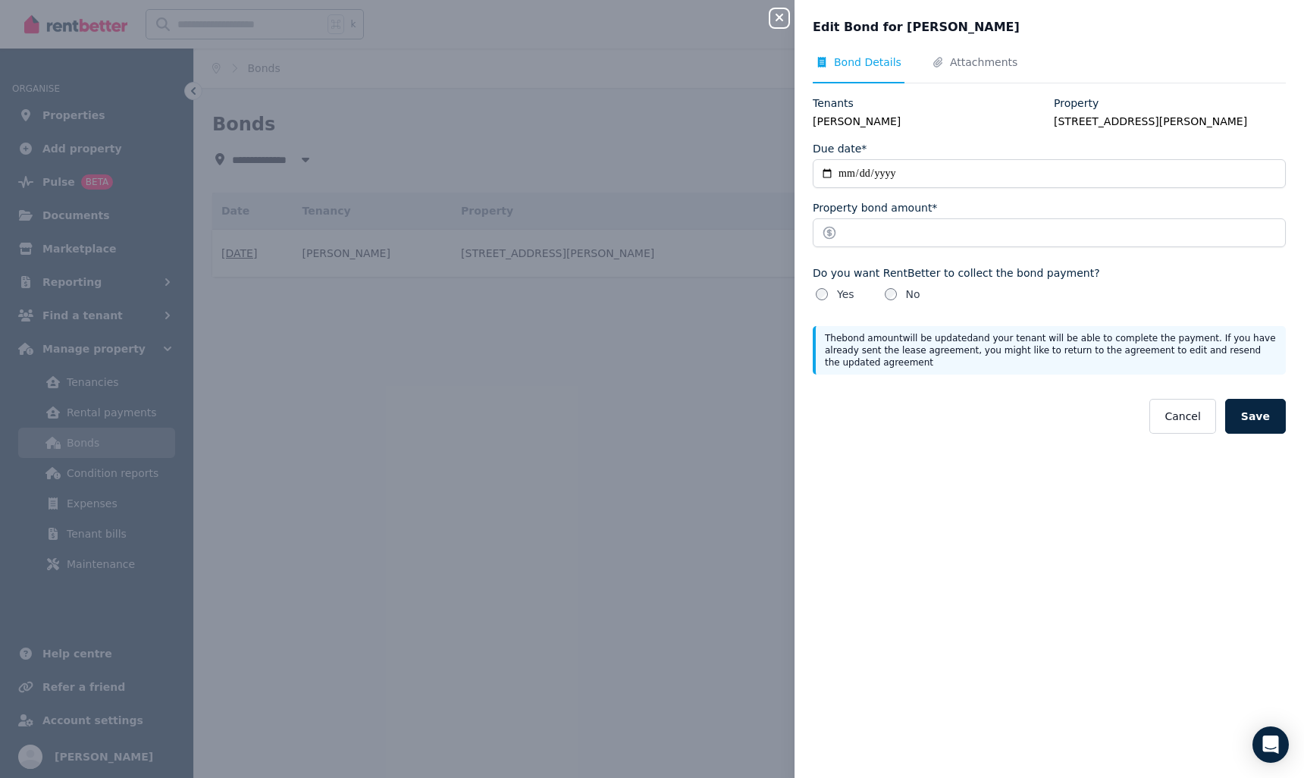
click at [1175, 405] on button "Cancel" at bounding box center [1183, 416] width 66 height 35
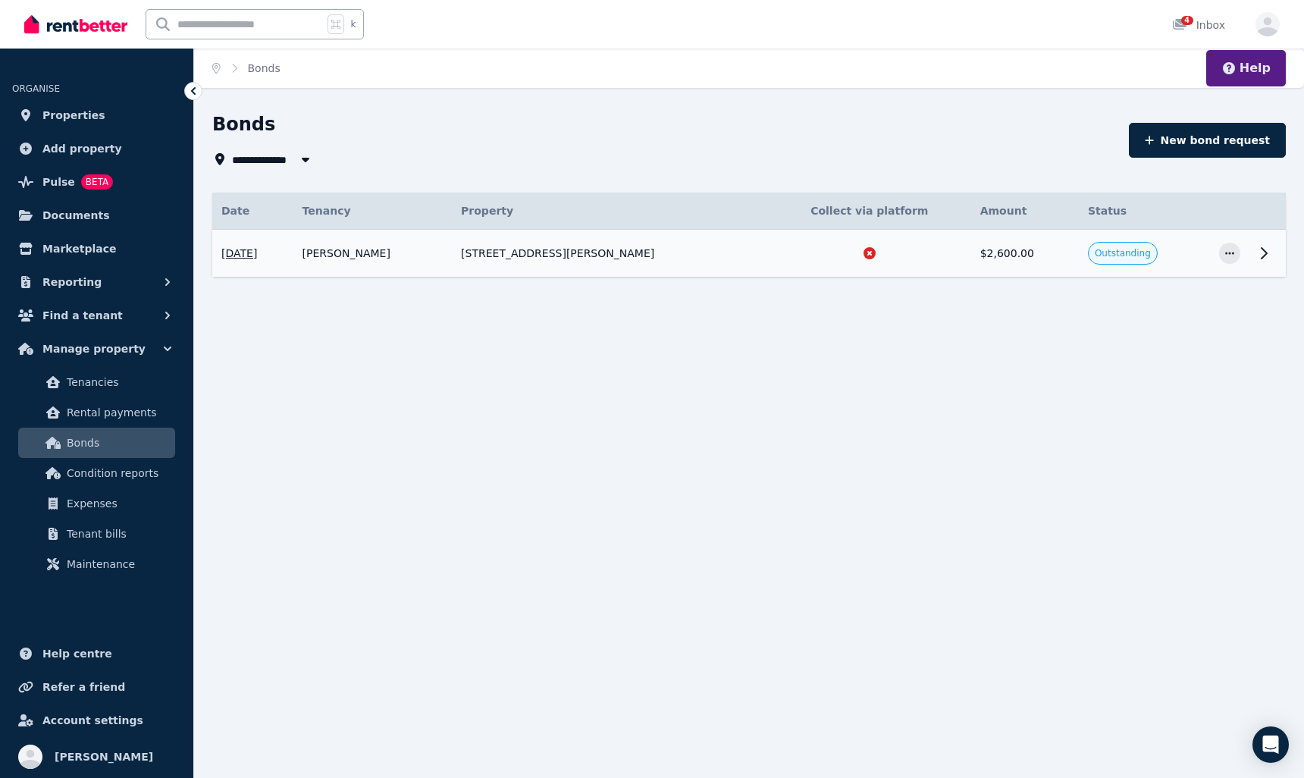
click at [1244, 70] on button "Help" at bounding box center [1246, 68] width 49 height 18
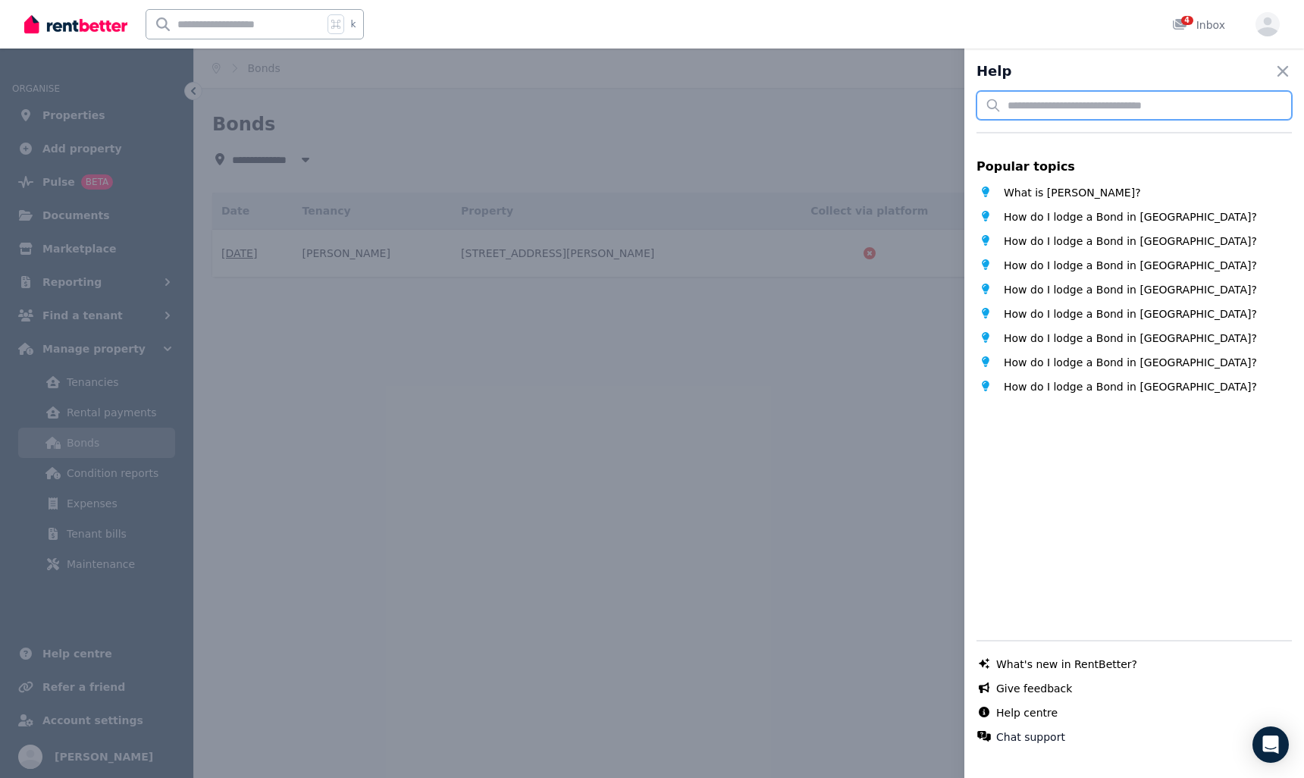
click at [1035, 105] on input "text" at bounding box center [1134, 105] width 315 height 29
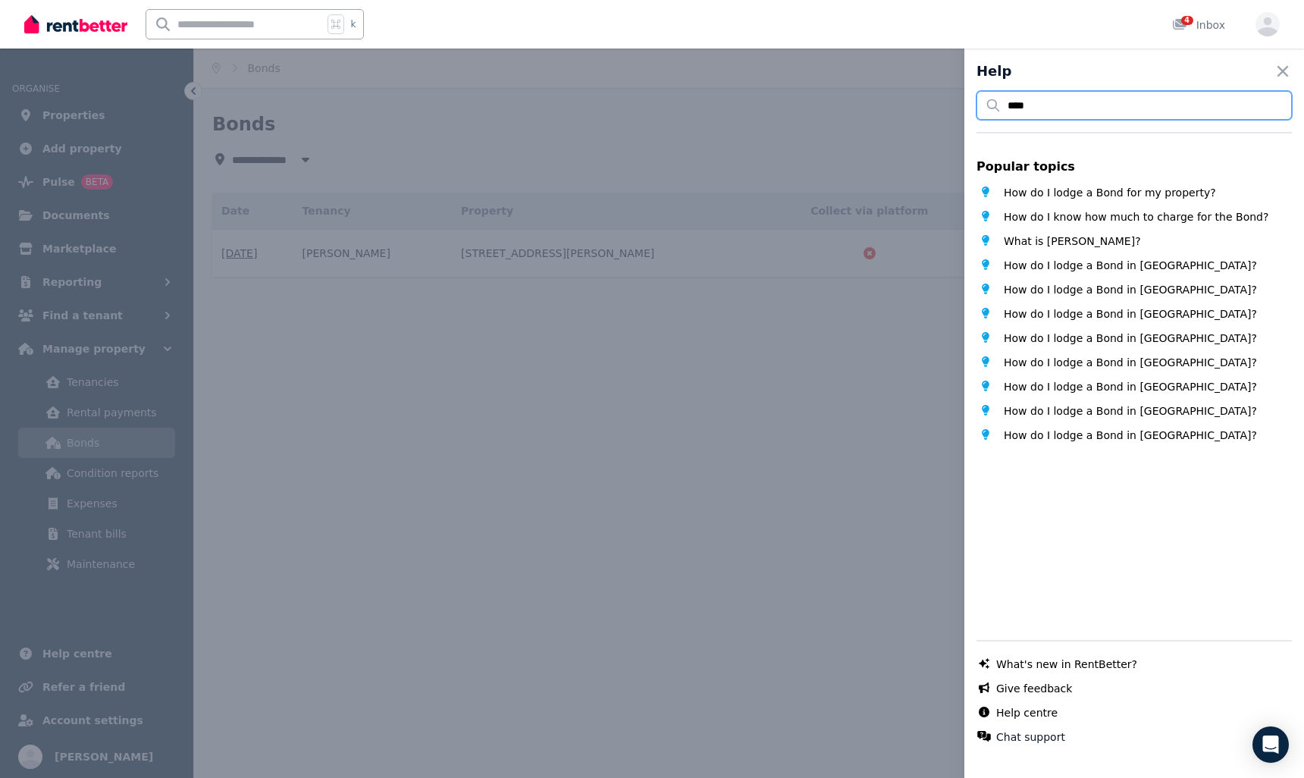
type input "****"
click at [1090, 196] on span "How do I lodge a Bond for my property?" at bounding box center [1110, 192] width 212 height 15
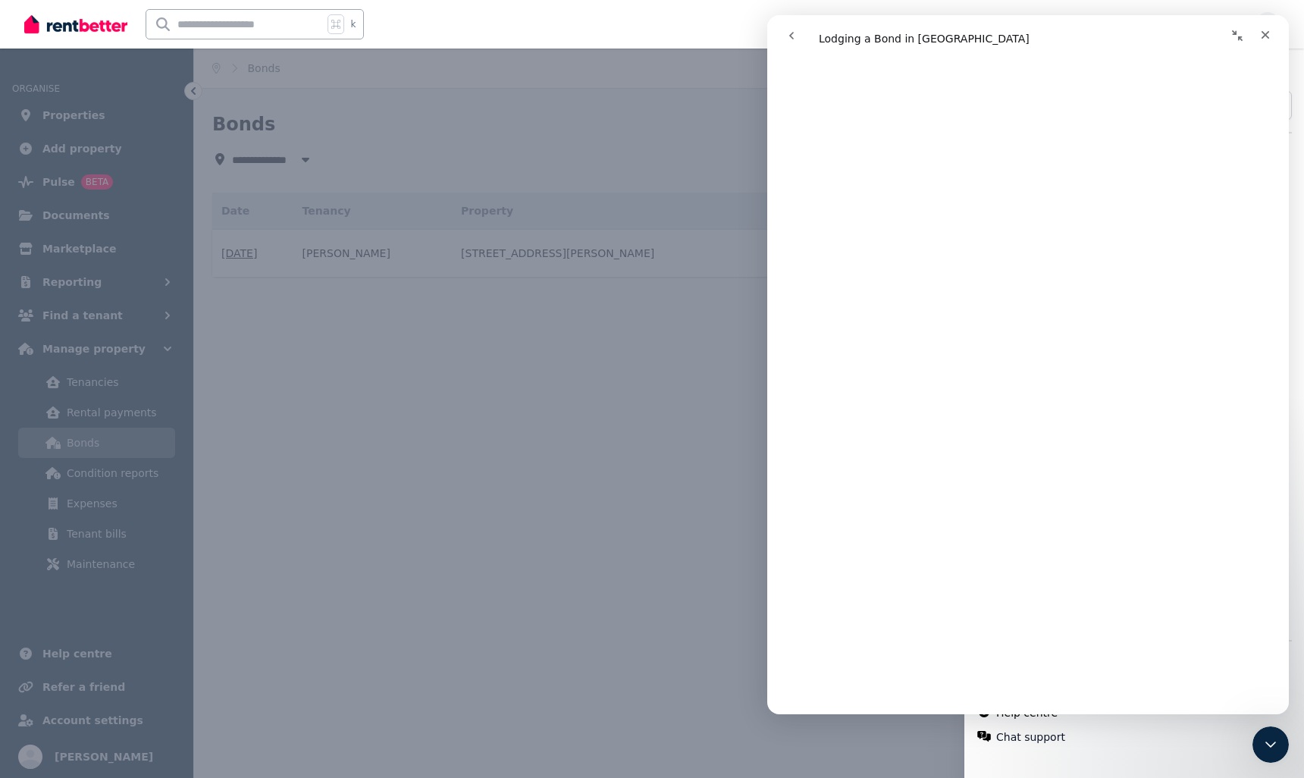
scroll to position [235, 0]
